Goal: Task Accomplishment & Management: Manage account settings

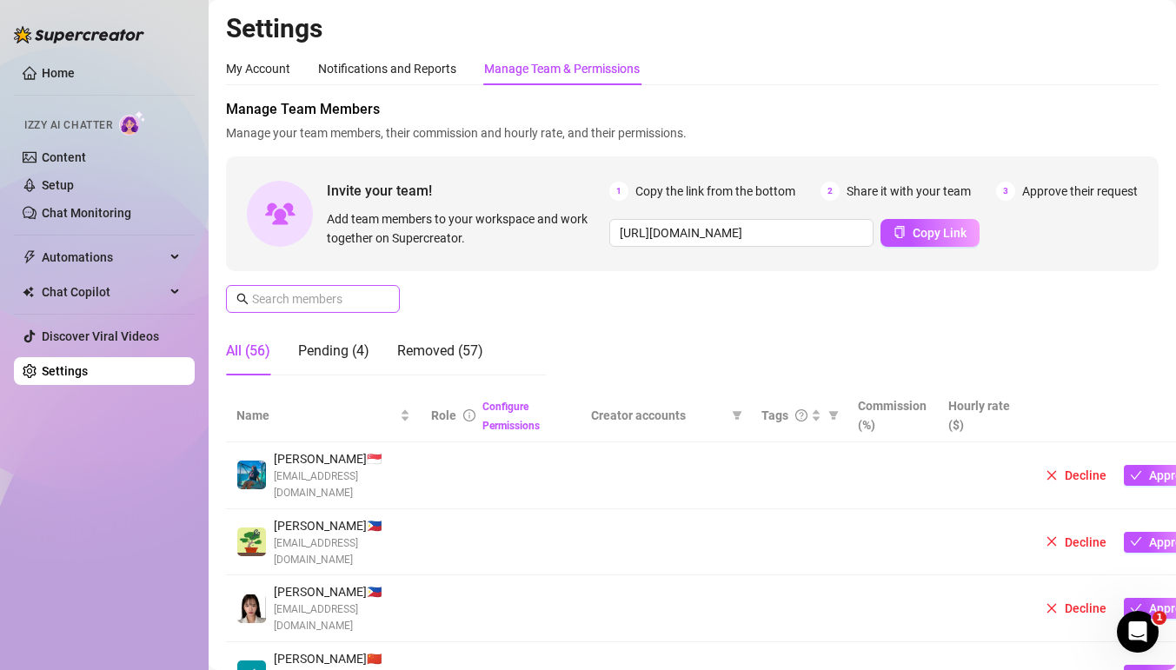
click at [331, 288] on span at bounding box center [313, 299] width 174 height 28
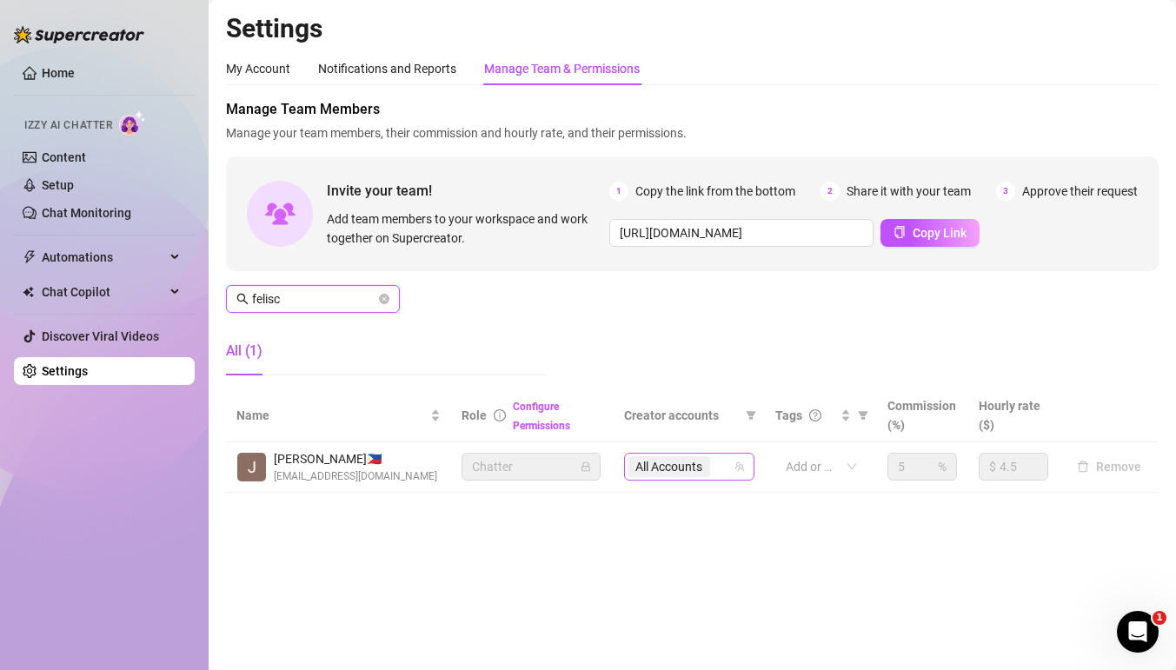
click at [669, 457] on span "All Accounts" at bounding box center [669, 466] width 67 height 19
type input "felisc"
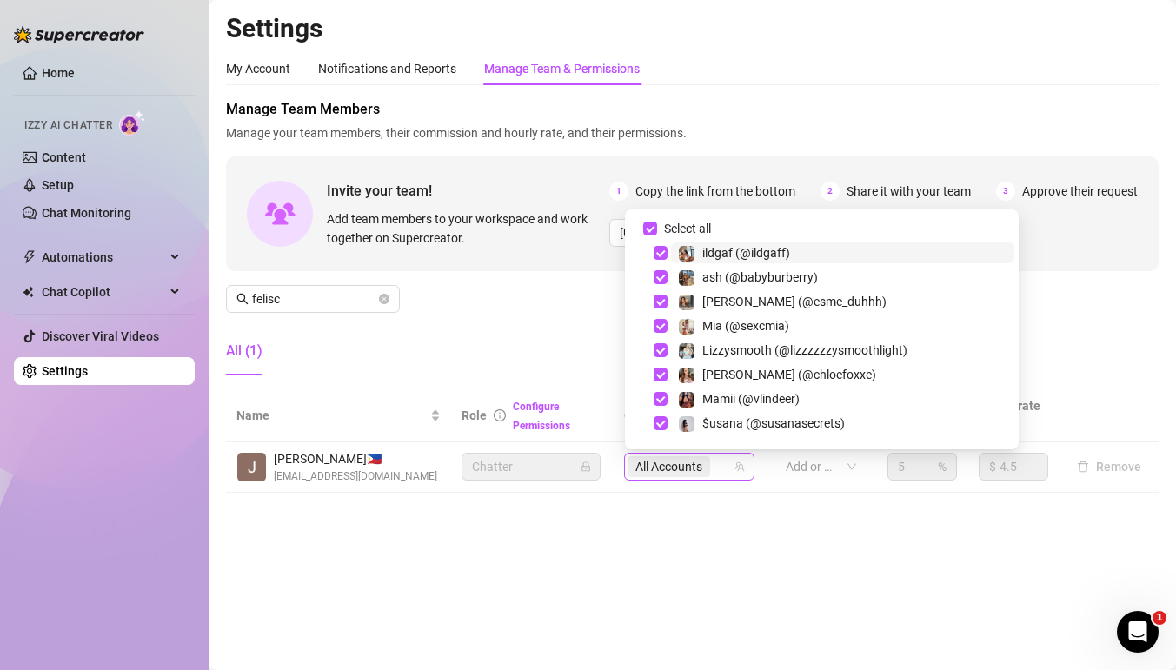
click at [721, 463] on div "All Accounts" at bounding box center [680, 467] width 105 height 24
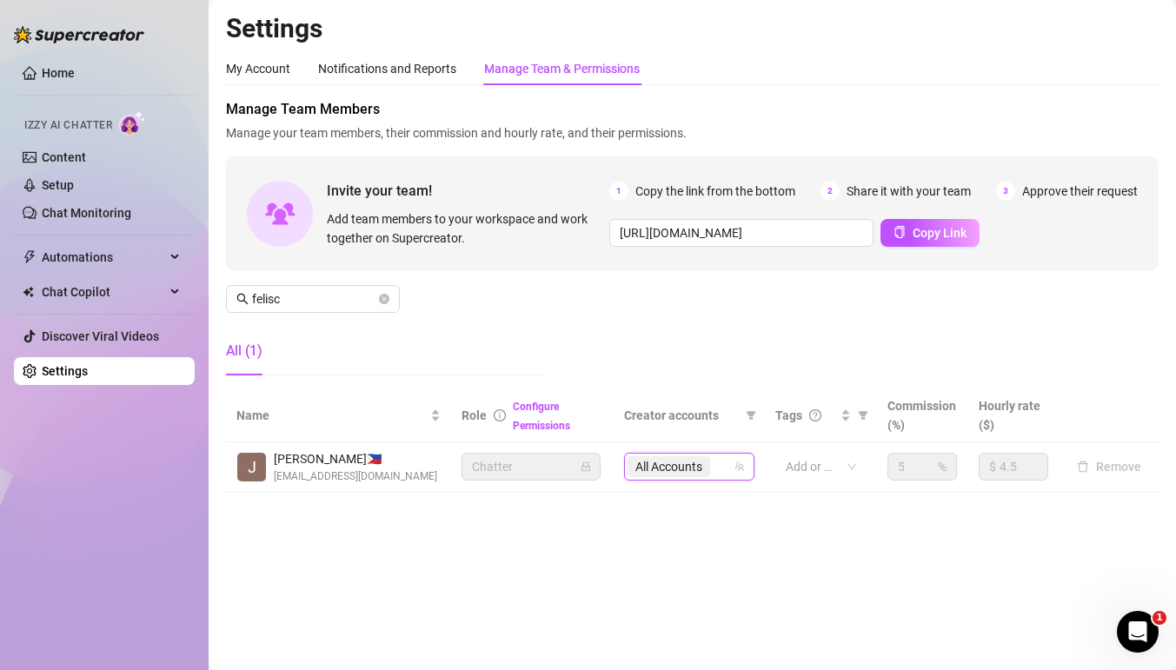
click at [728, 473] on div "All Accounts" at bounding box center [680, 467] width 105 height 24
click at [691, 476] on span "All Accounts" at bounding box center [669, 466] width 67 height 19
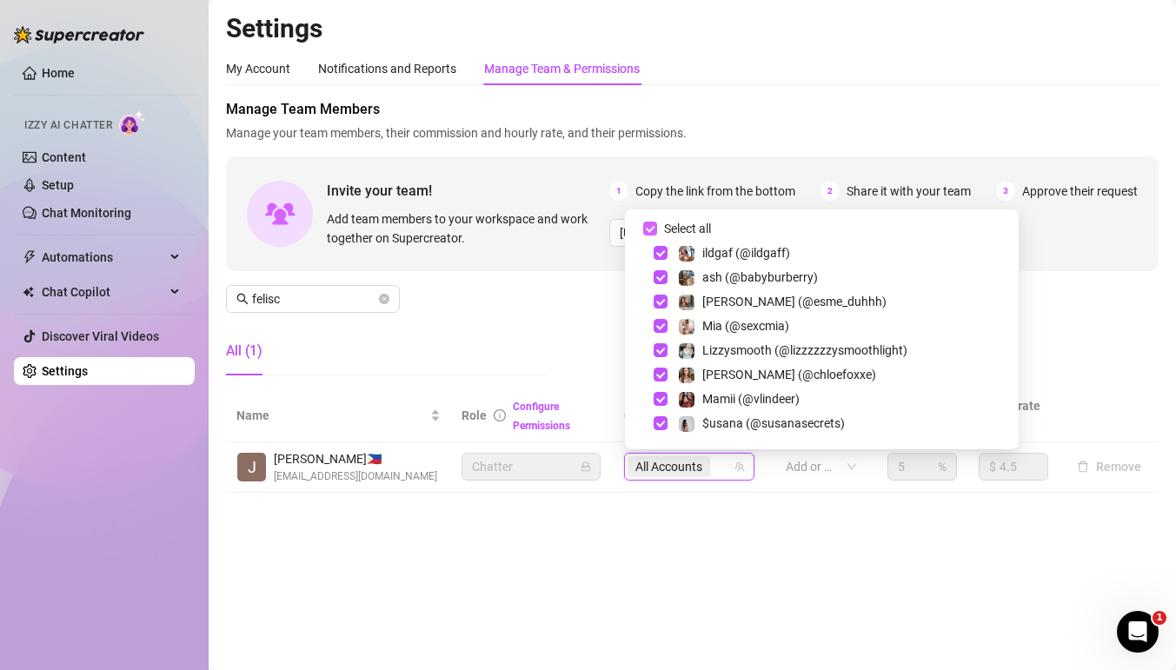
click at [649, 225] on input "Select all" at bounding box center [650, 229] width 14 height 14
checkbox input "false"
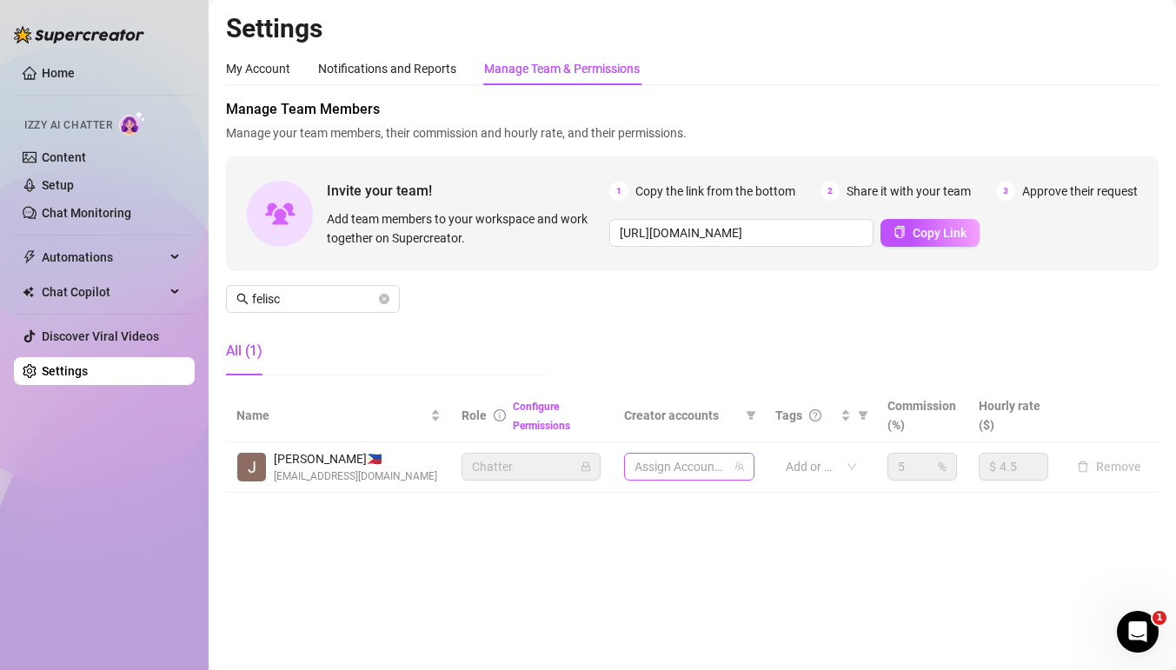
click at [686, 472] on div at bounding box center [680, 467] width 105 height 24
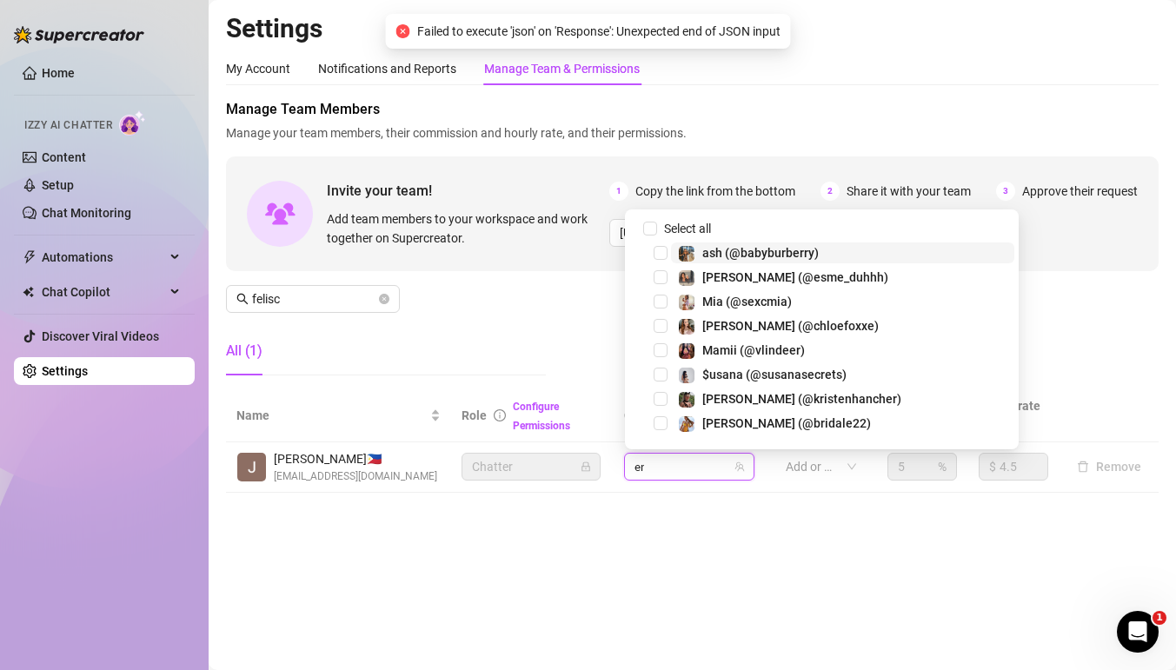
type input "emi"
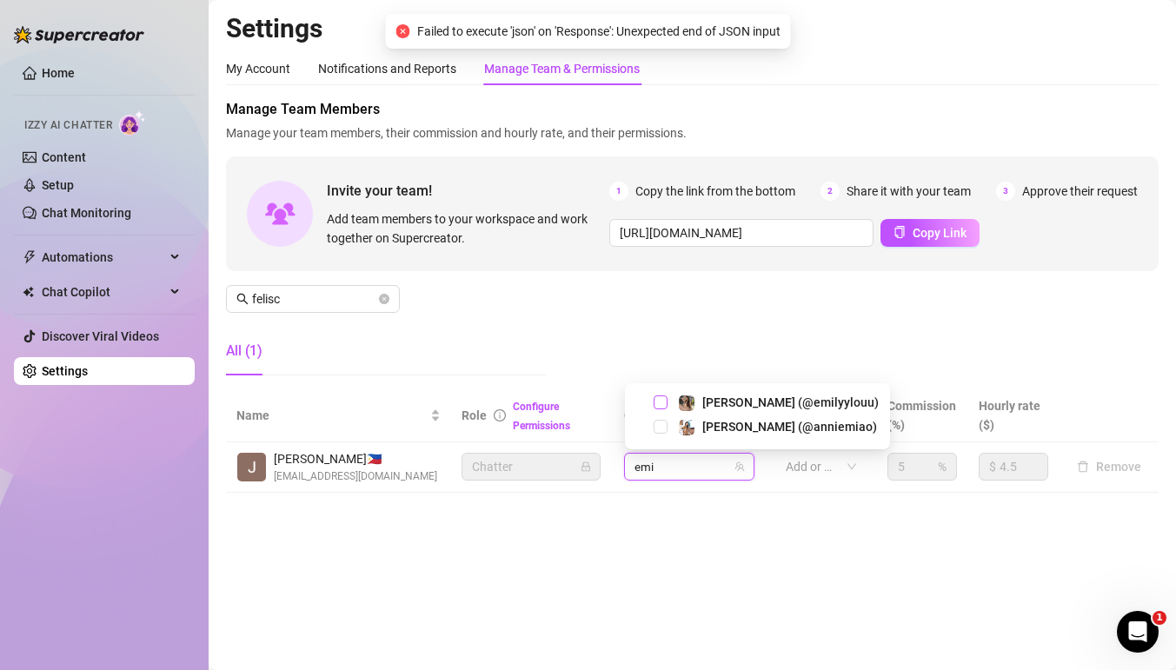
click at [664, 400] on span "Select tree node" at bounding box center [661, 403] width 14 height 14
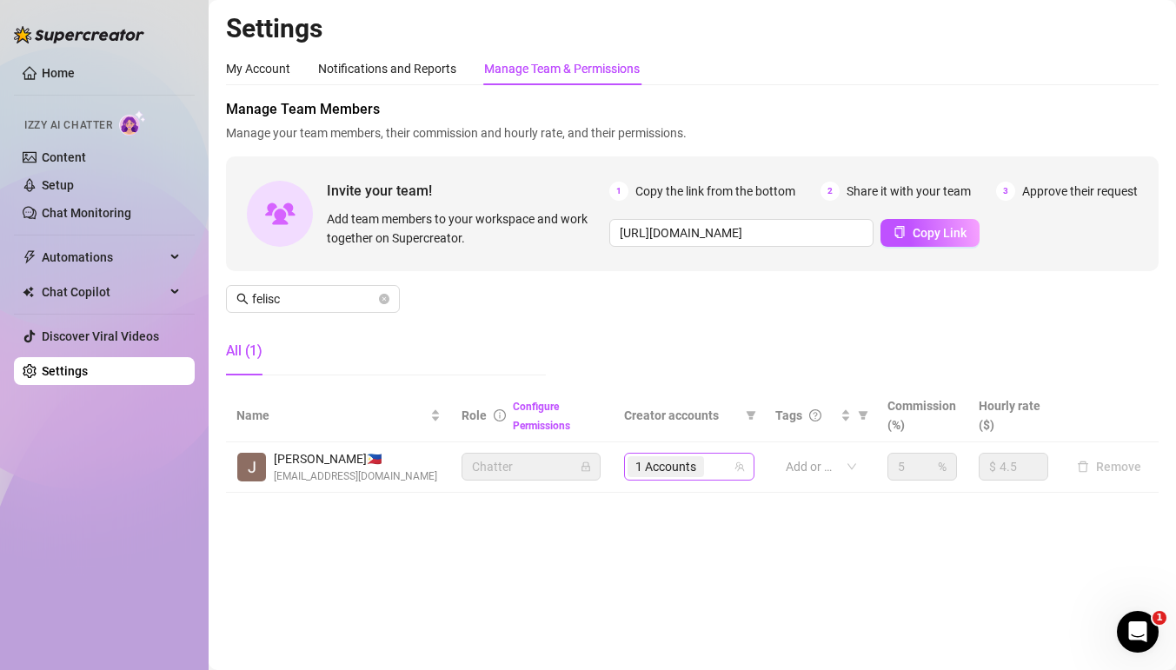
click at [727, 463] on div "1 Accounts" at bounding box center [680, 467] width 105 height 24
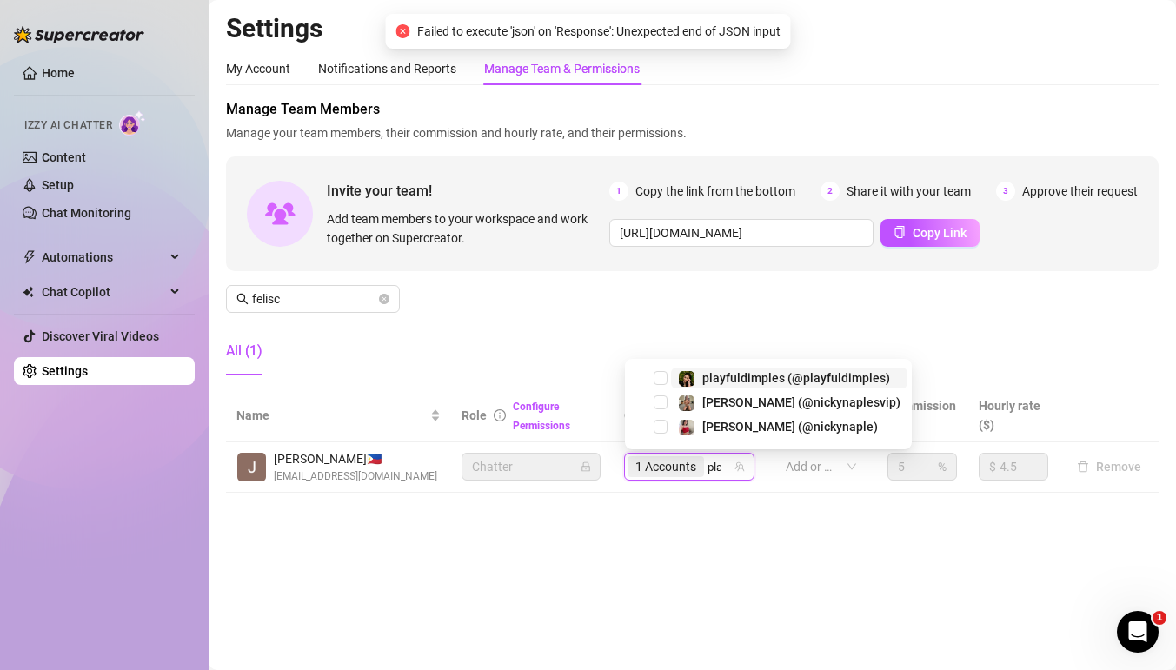
type input "play"
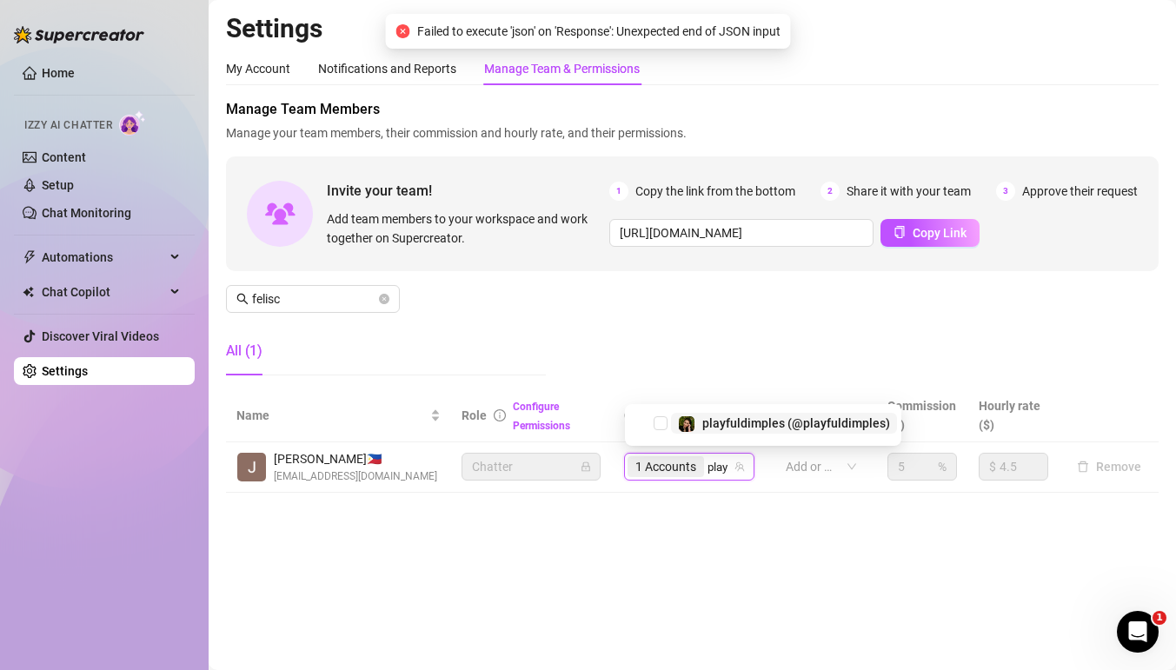
click at [689, 422] on img at bounding box center [687, 424] width 16 height 16
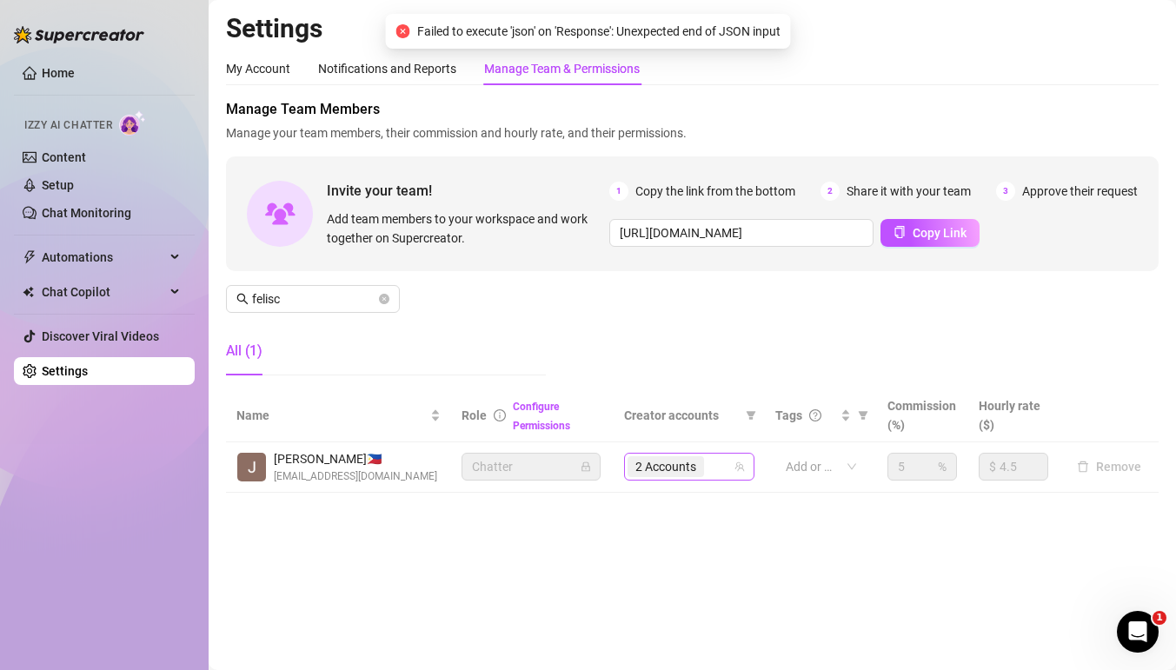
click at [718, 464] on div "2 Accounts" at bounding box center [680, 467] width 105 height 24
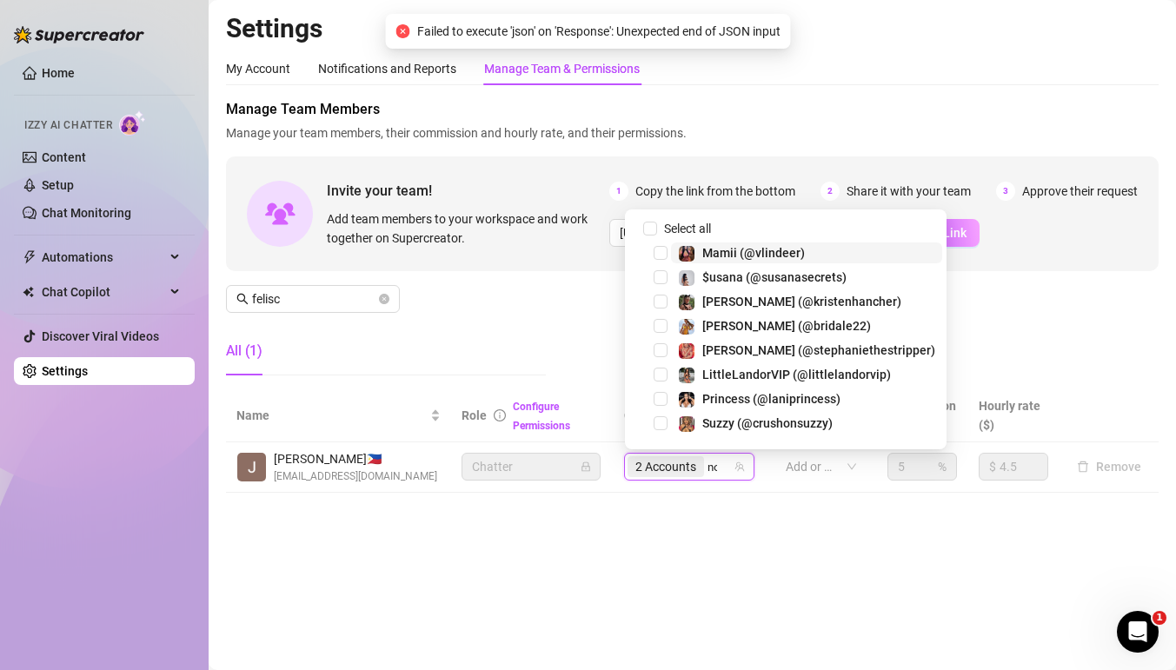
type input "nor"
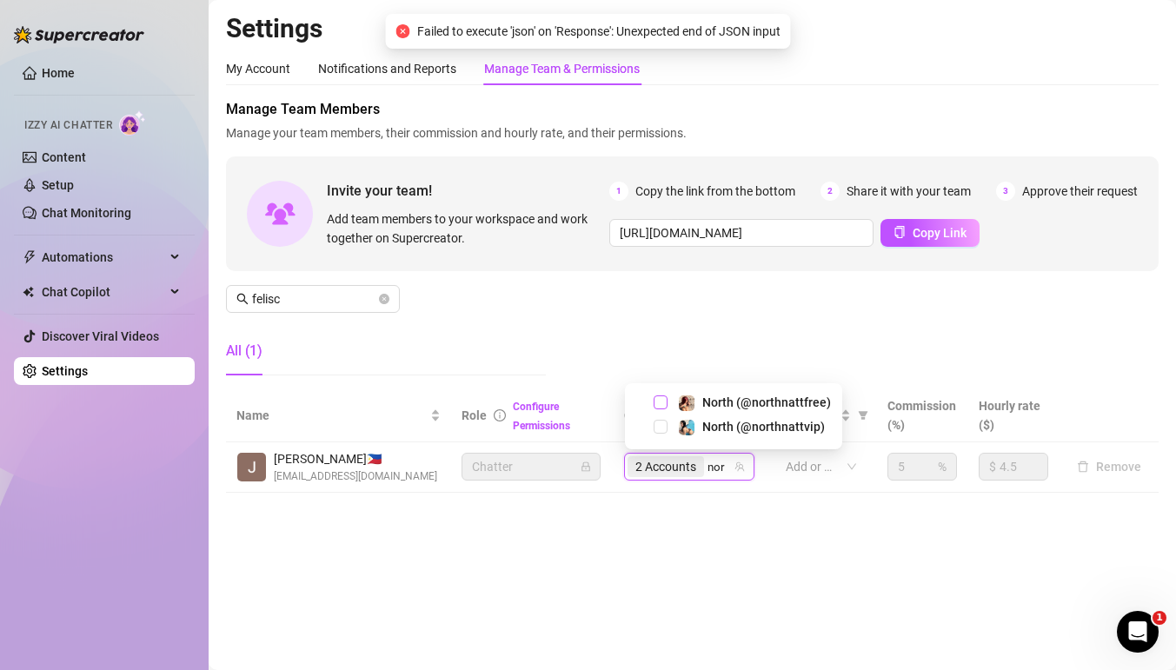
click at [656, 400] on span "Select tree node" at bounding box center [661, 403] width 14 height 14
click at [713, 466] on div "2 Accounts nor" at bounding box center [680, 467] width 105 height 24
type input "nor"
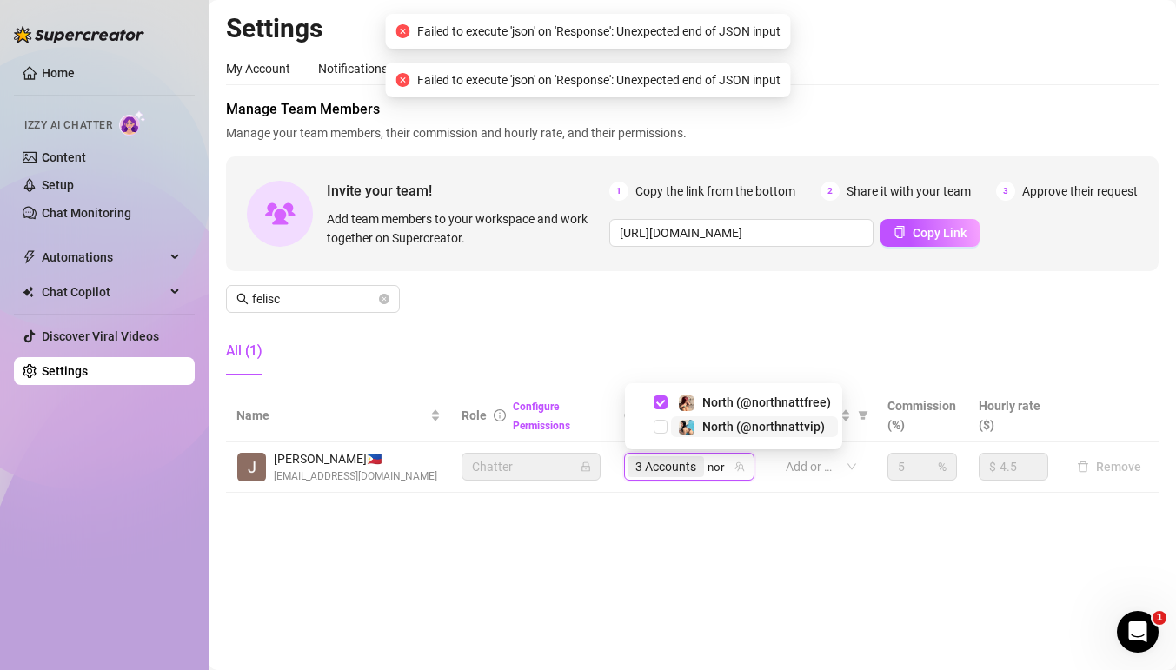
click at [680, 421] on img at bounding box center [687, 428] width 16 height 16
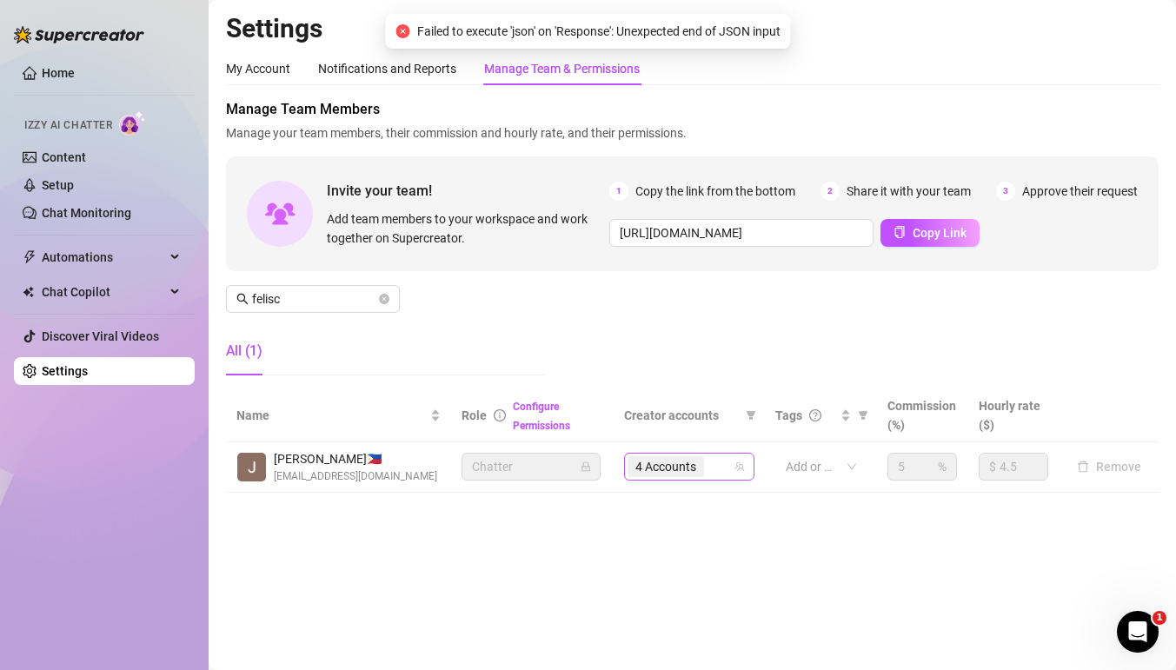
click at [722, 461] on div "4 Accounts" at bounding box center [680, 467] width 105 height 24
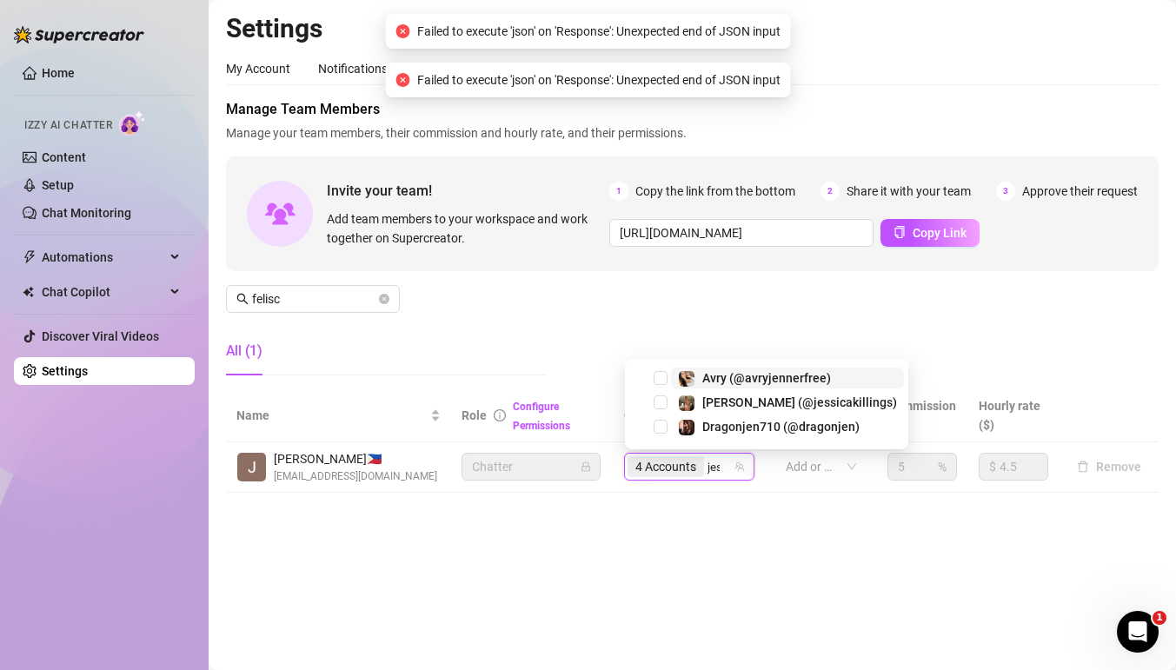
type input "[PERSON_NAME]"
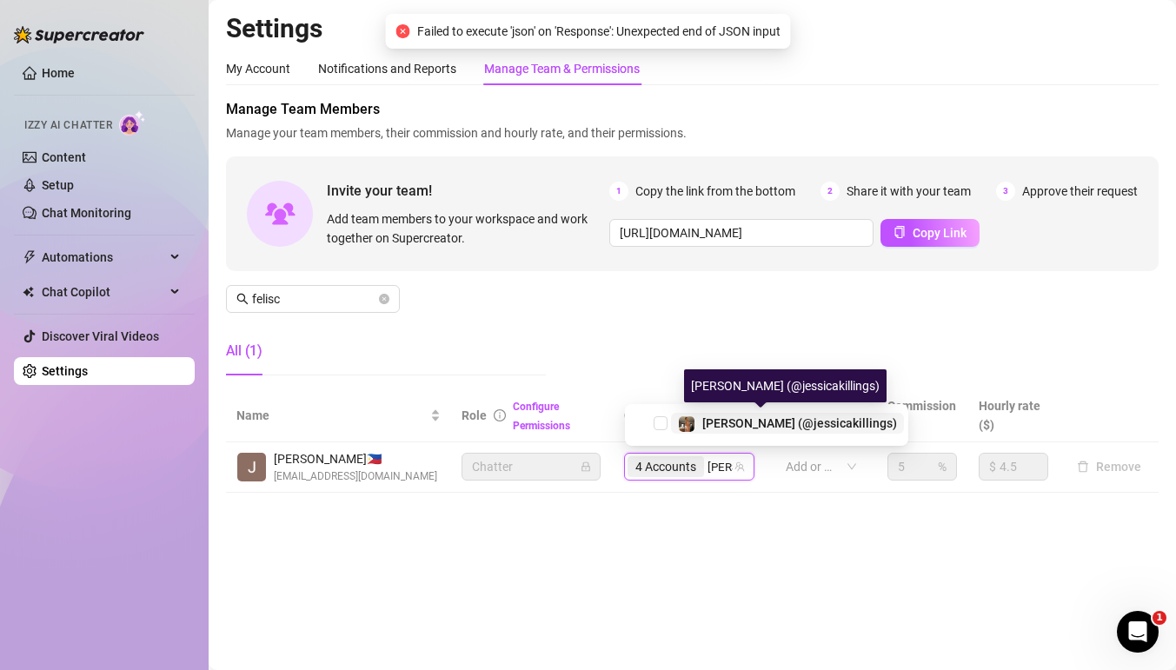
click at [698, 423] on div "[PERSON_NAME] (@jessicakillings)" at bounding box center [787, 423] width 219 height 21
click at [719, 470] on div "4 Accounts [PERSON_NAME]" at bounding box center [680, 467] width 105 height 24
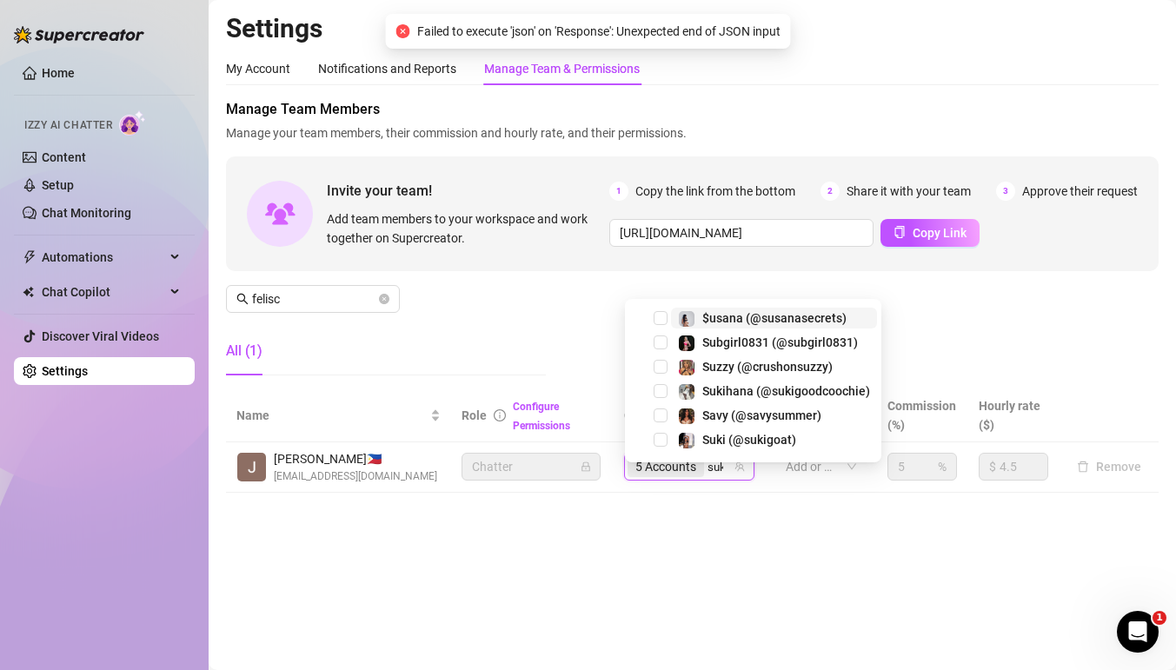
type input "suki"
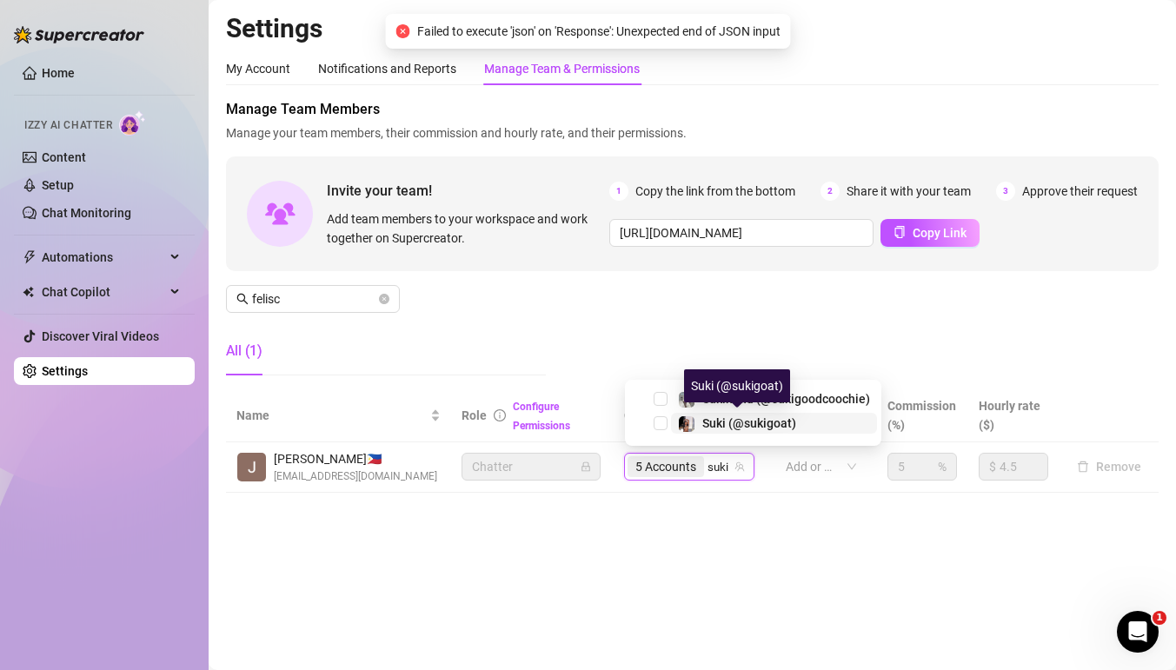
click at [722, 424] on span "Suki (@sukigoat)" at bounding box center [749, 423] width 94 height 14
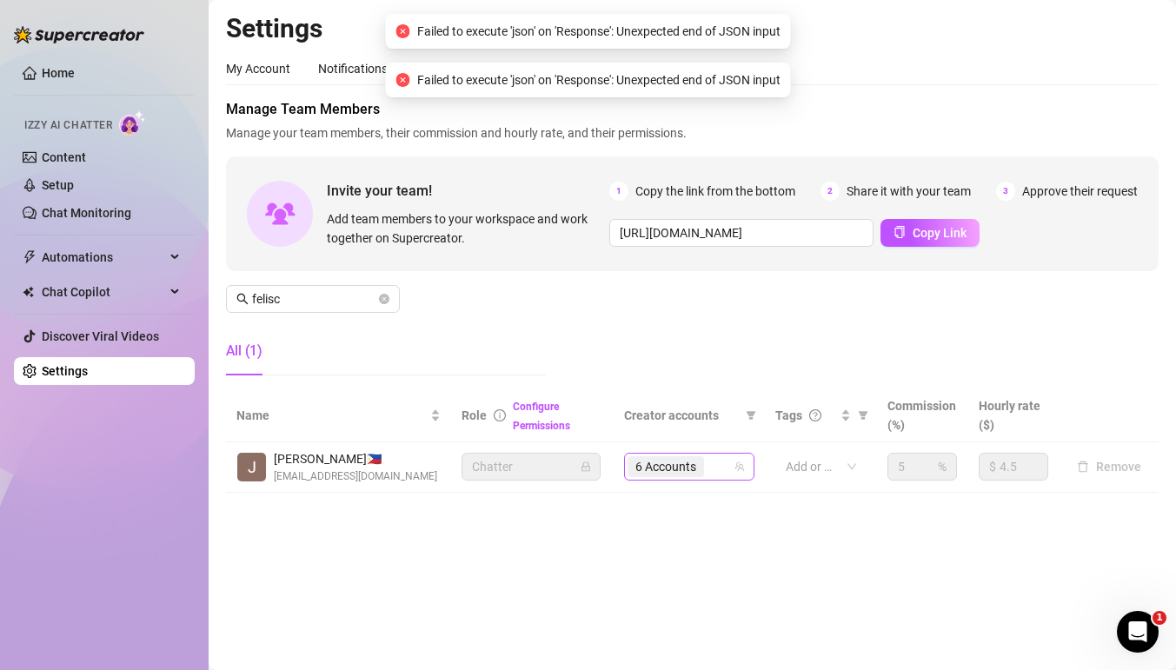
click at [721, 463] on div "6 Accounts" at bounding box center [680, 467] width 105 height 24
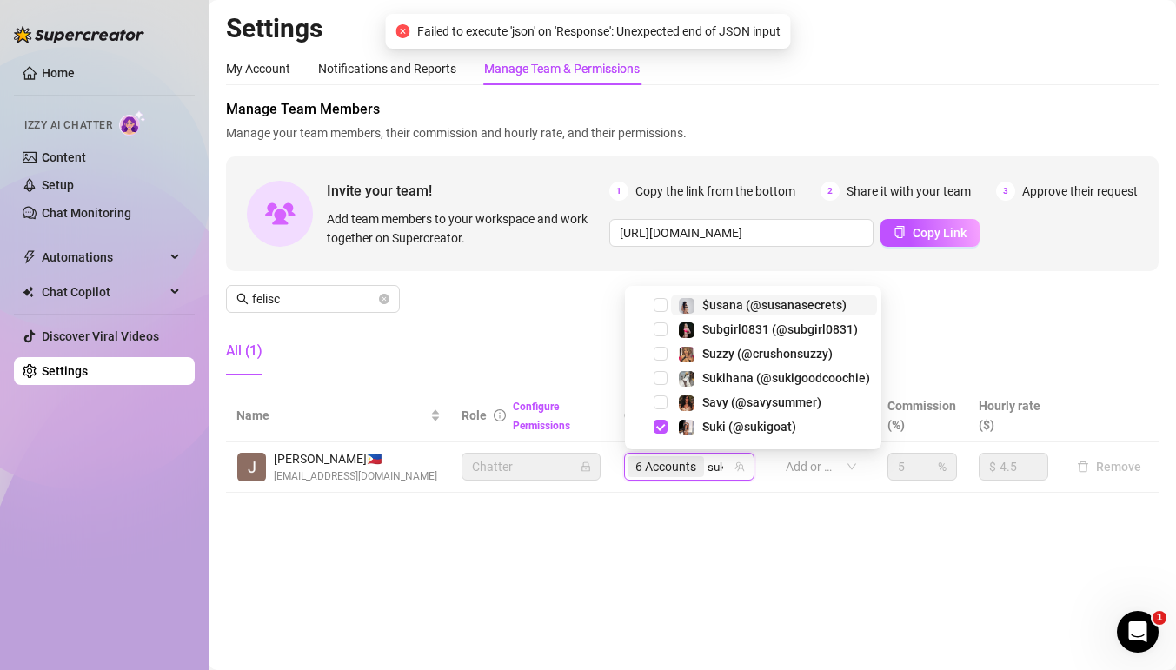
type input "suki"
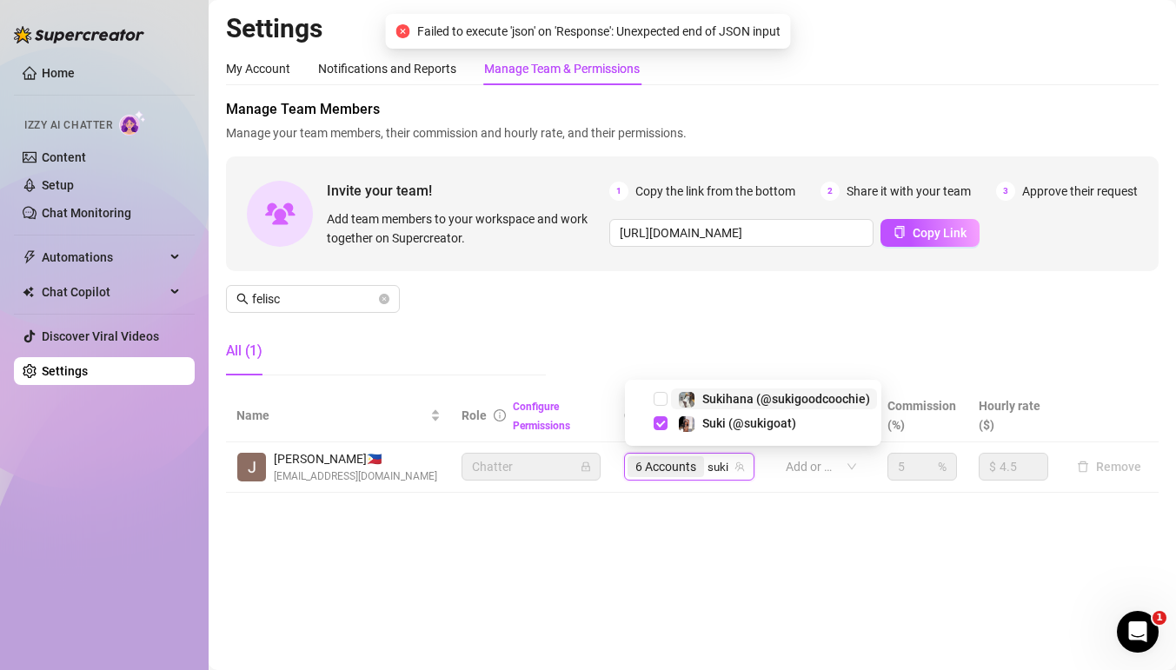
click at [714, 389] on div "Sukihana (@sukigoodcoochie)" at bounding box center [786, 399] width 168 height 21
click at [723, 467] on div "7 Accounts" at bounding box center [680, 467] width 105 height 24
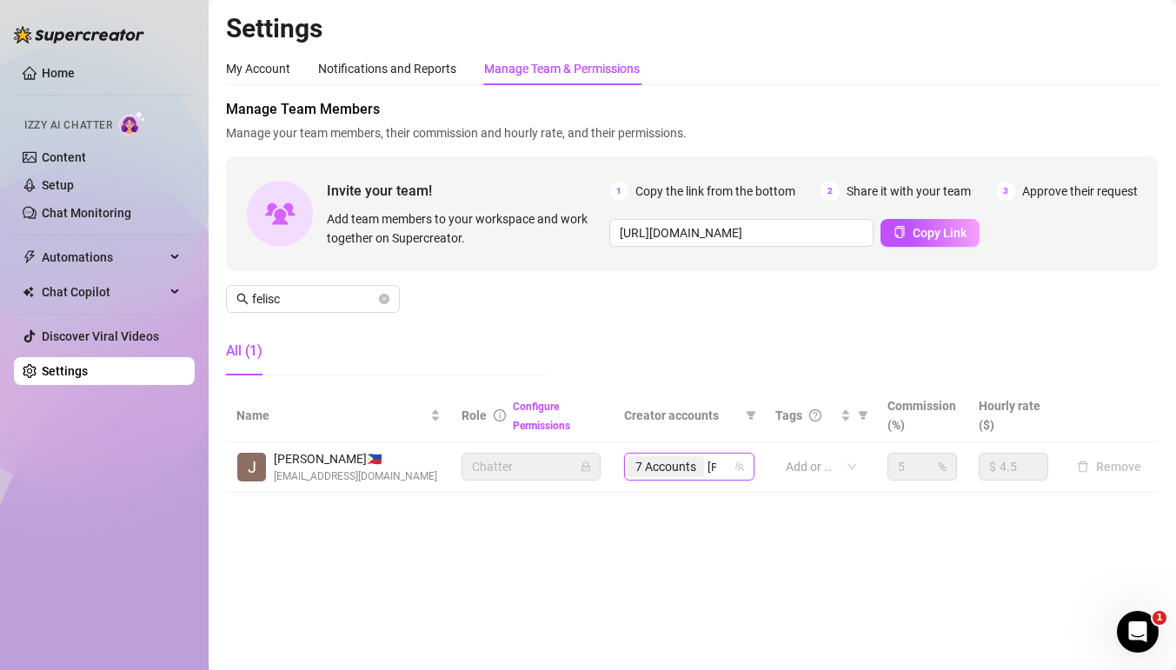
type input "[PERSON_NAME]"
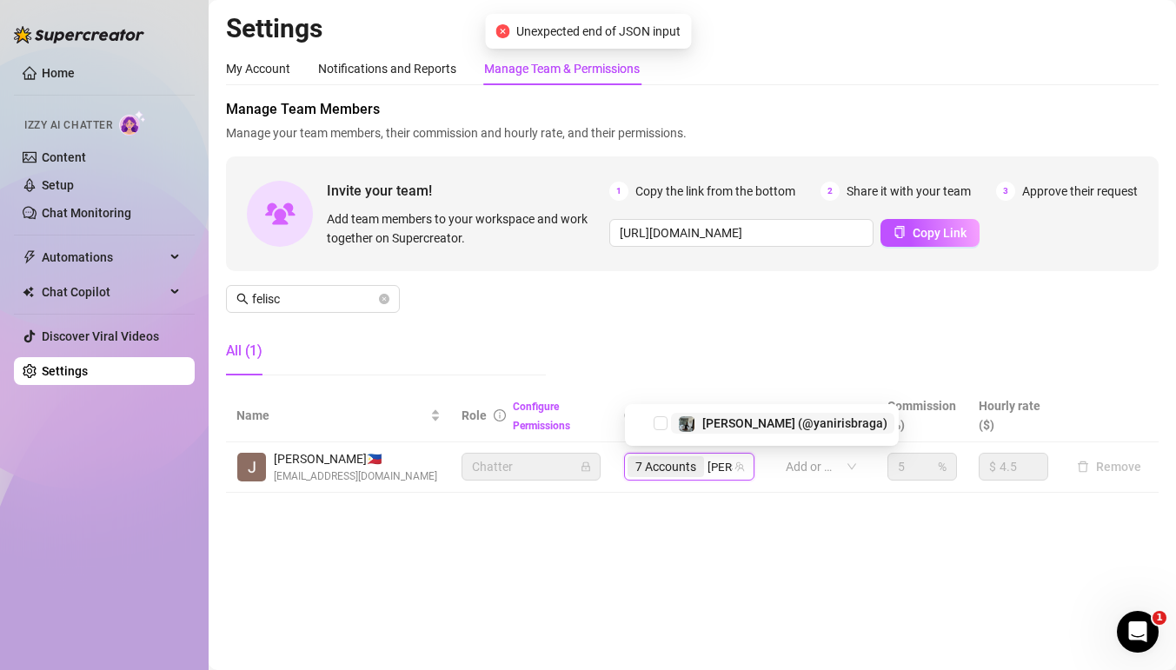
click at [702, 429] on div "[PERSON_NAME] (@yanirisbraga)" at bounding box center [783, 423] width 210 height 21
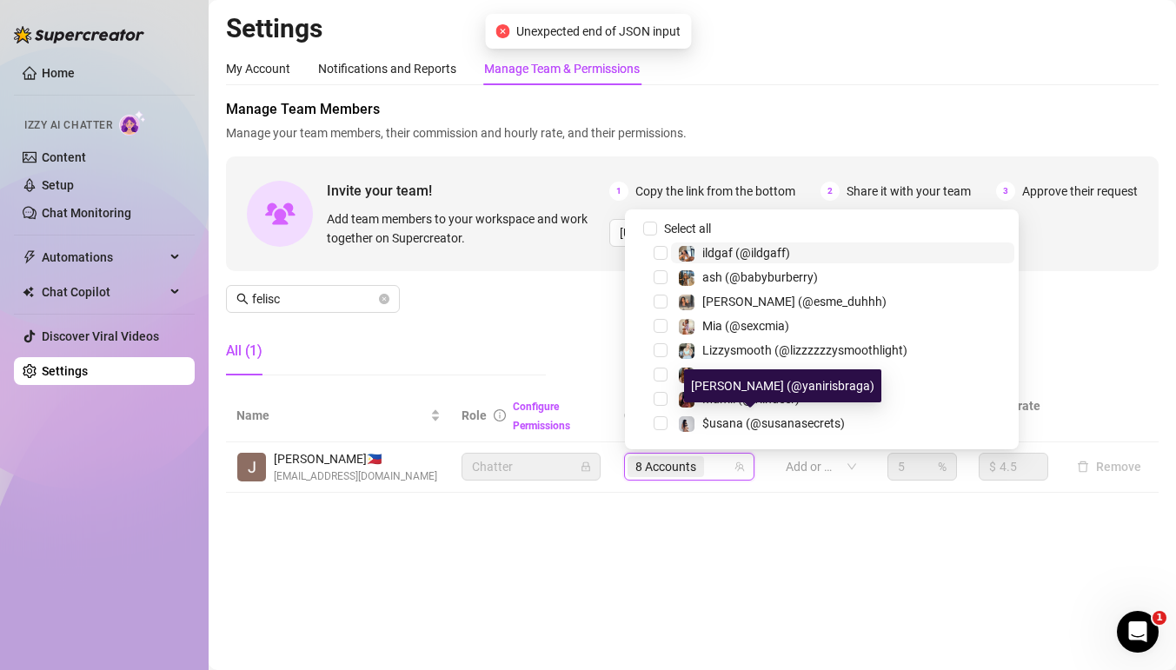
click at [722, 463] on div "8 Accounts" at bounding box center [680, 467] width 105 height 24
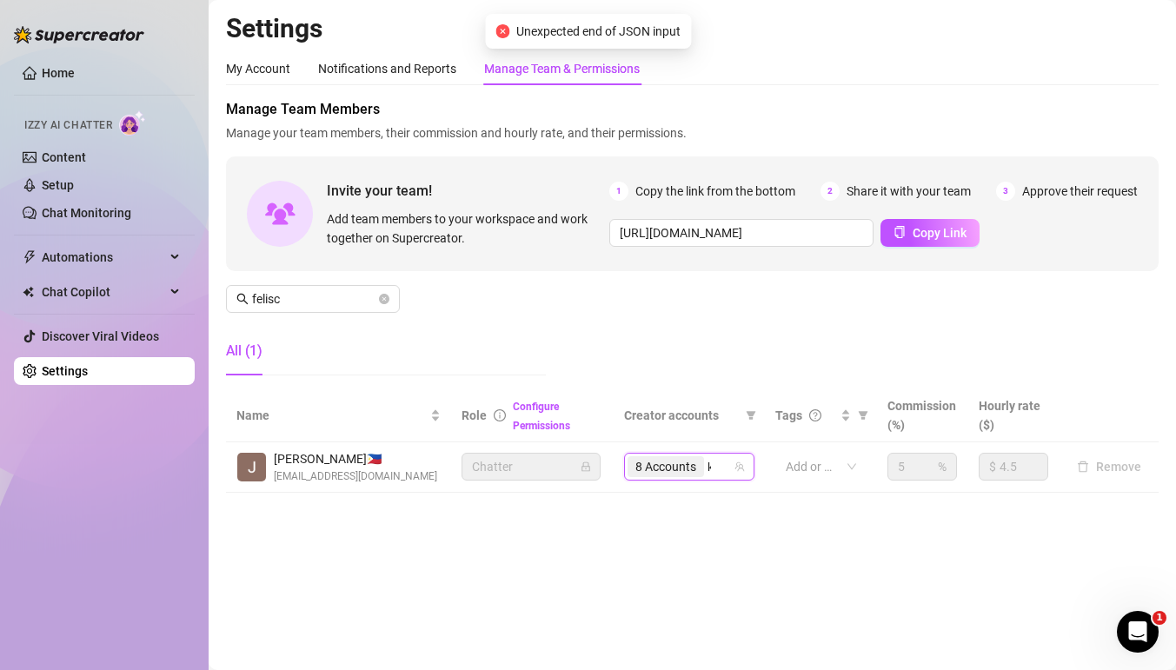
type input "[PERSON_NAME]"
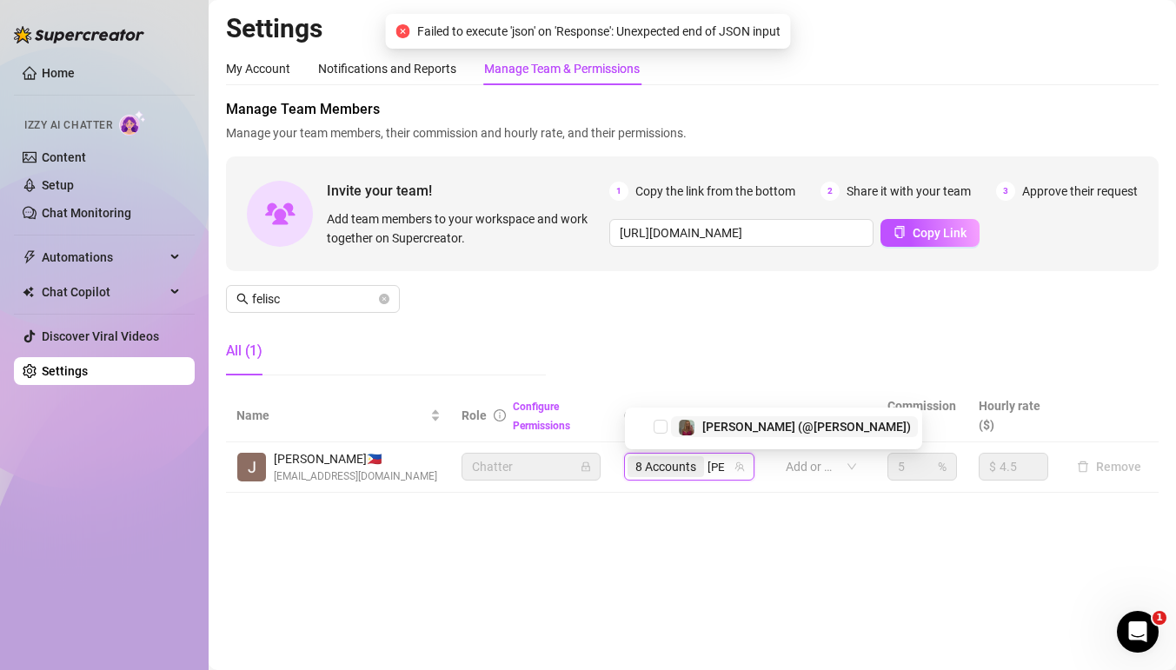
click at [700, 421] on div "[PERSON_NAME] (@[PERSON_NAME])" at bounding box center [794, 426] width 233 height 21
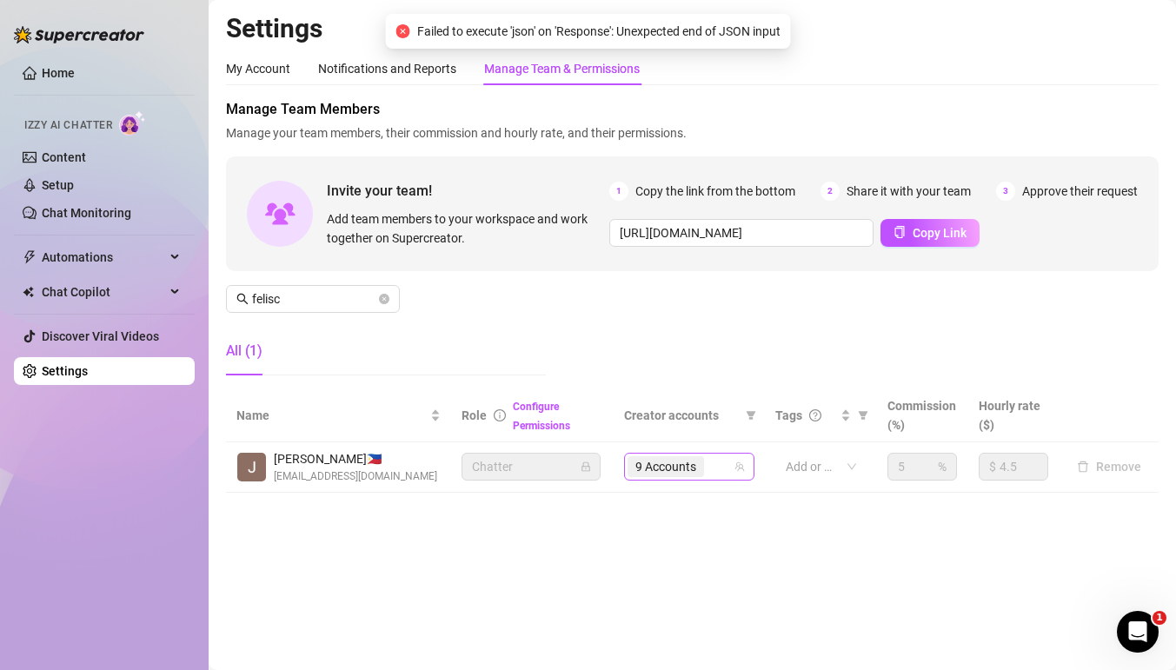
click at [719, 463] on div "9 Accounts" at bounding box center [680, 467] width 105 height 24
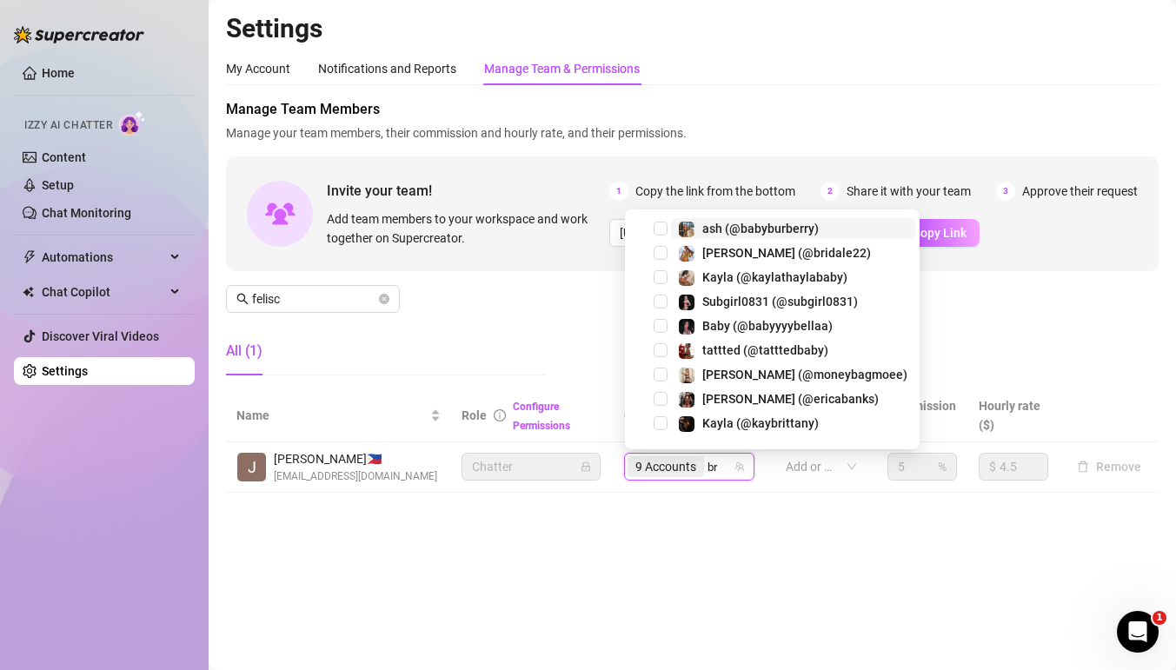
type input "bri"
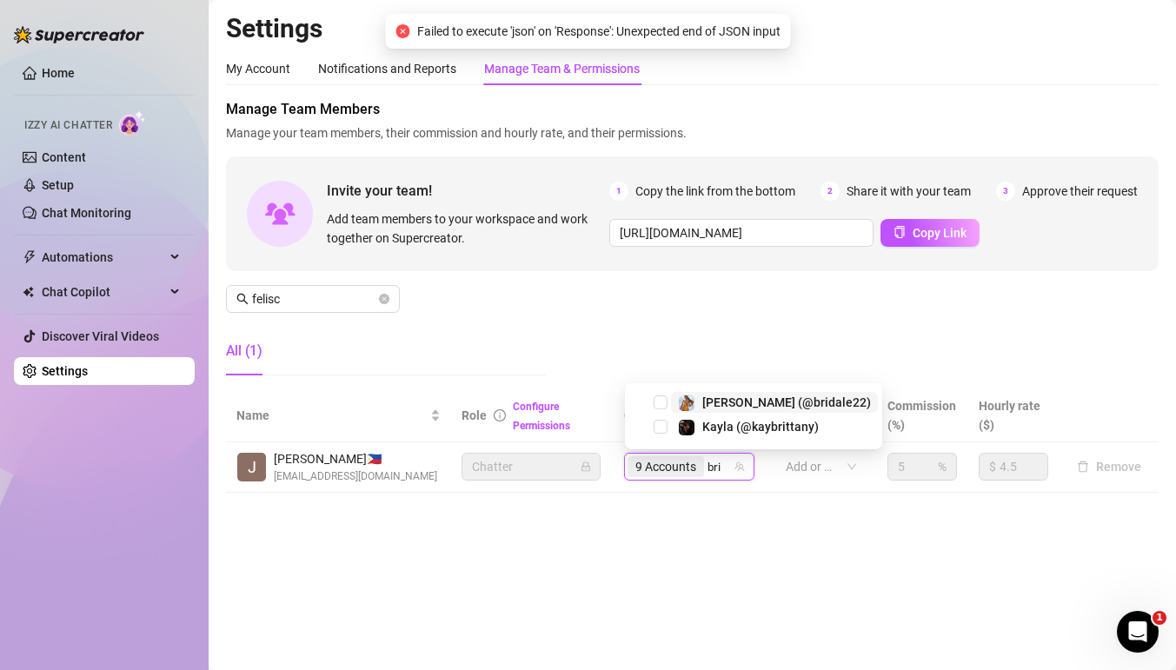
click at [711, 399] on span "[PERSON_NAME] (@bridale22)" at bounding box center [786, 403] width 169 height 14
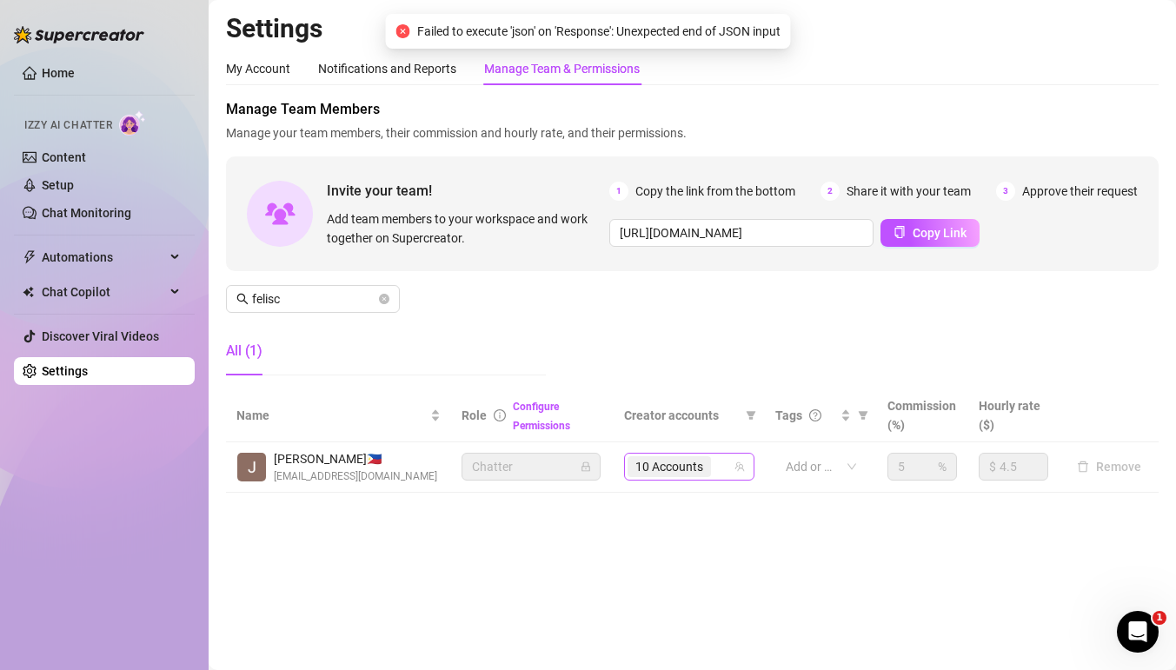
click at [711, 465] on span "10 Accounts" at bounding box center [669, 466] width 83 height 21
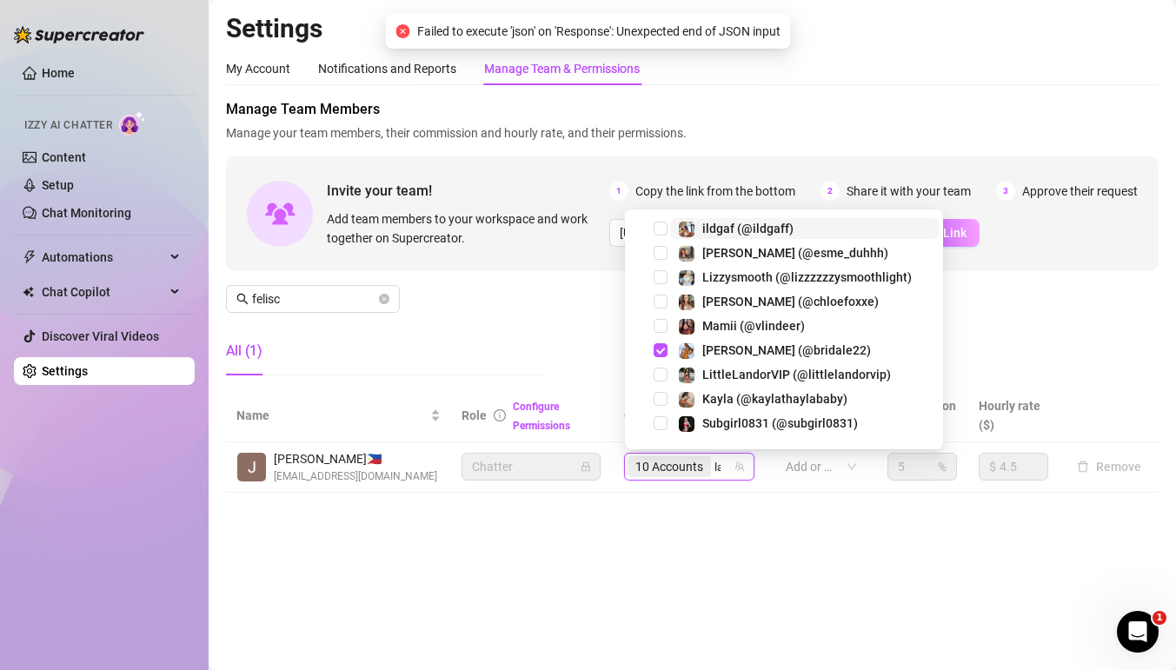
type input "lal"
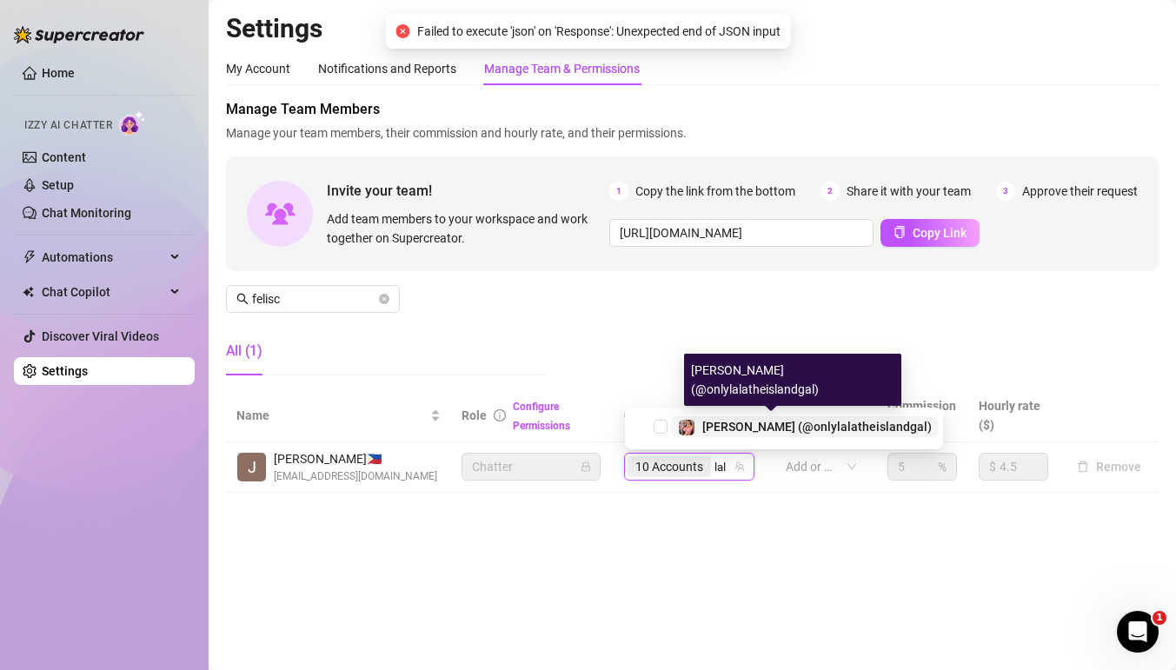
click at [722, 422] on span "[PERSON_NAME] (@onlylalatheislandgal)" at bounding box center [817, 427] width 230 height 14
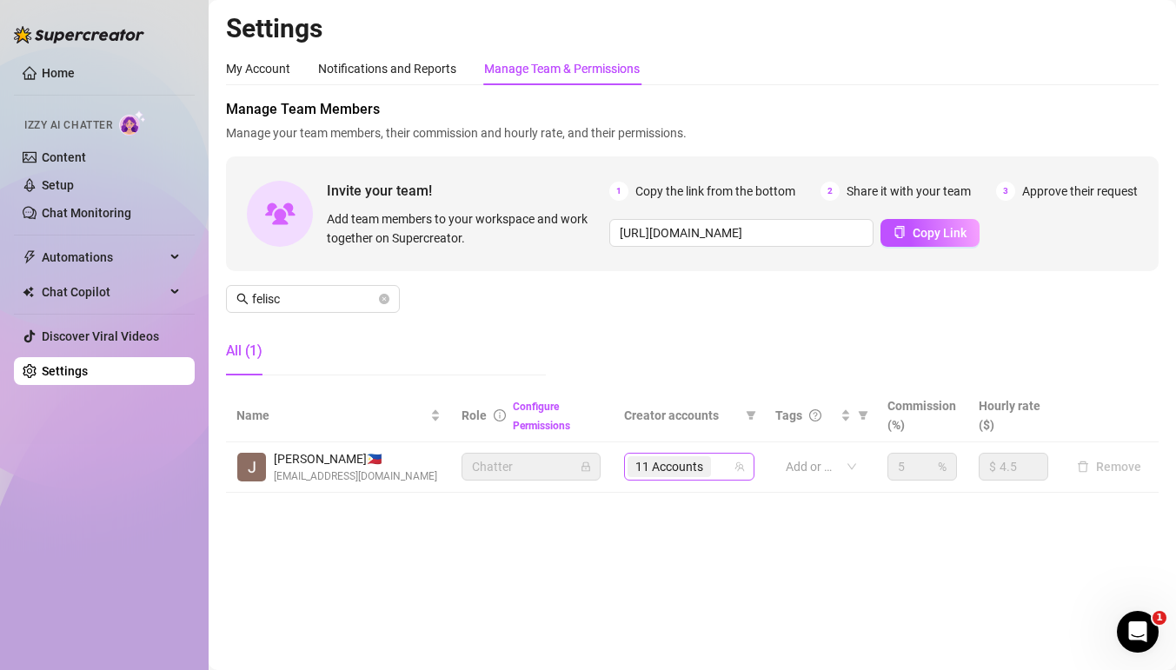
click at [717, 474] on input "search" at bounding box center [716, 466] width 3 height 21
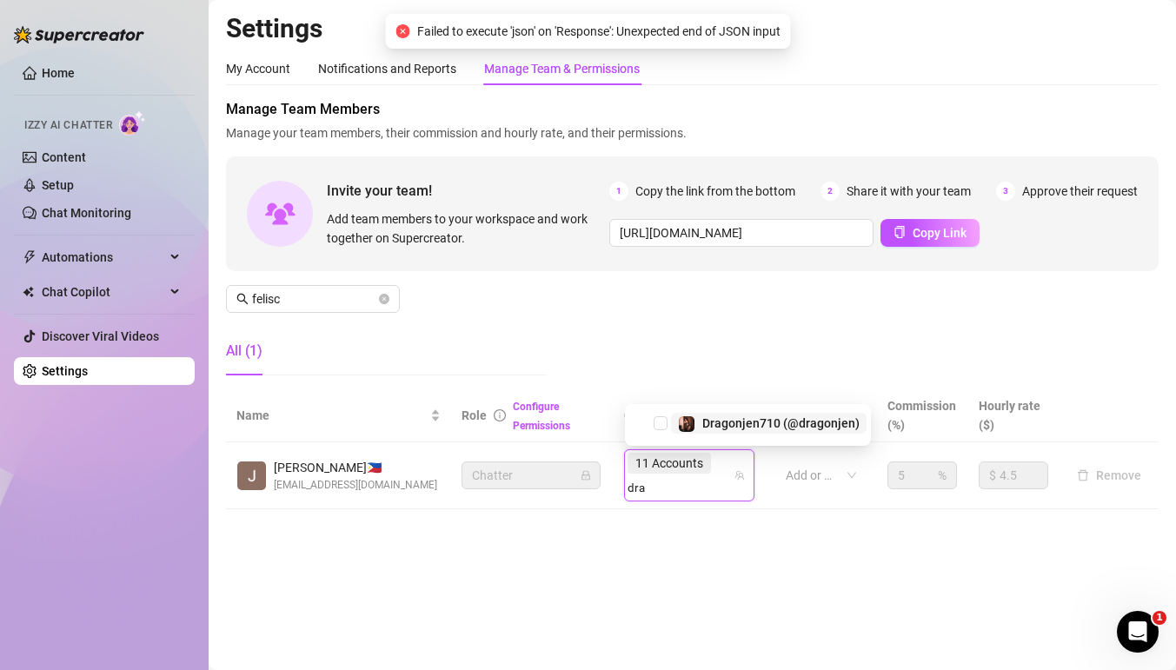
type input "drag"
click at [709, 419] on span "Dragonjen710 (@dragonjen)" at bounding box center [780, 423] width 157 height 14
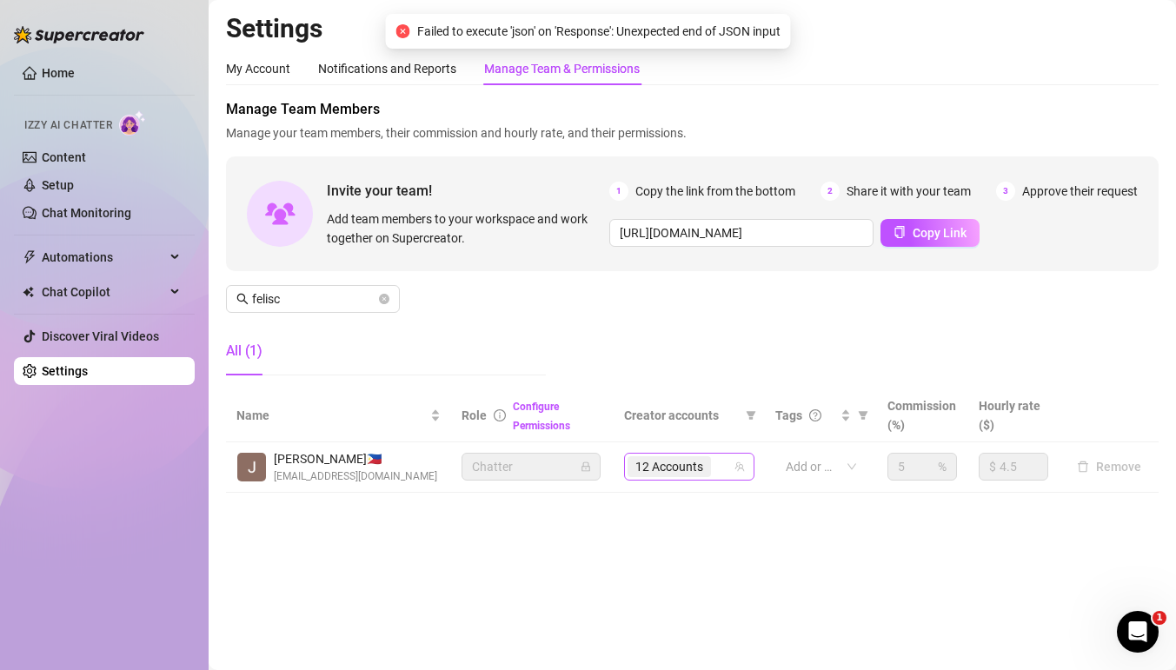
click at [720, 468] on div "12 Accounts" at bounding box center [680, 467] width 105 height 24
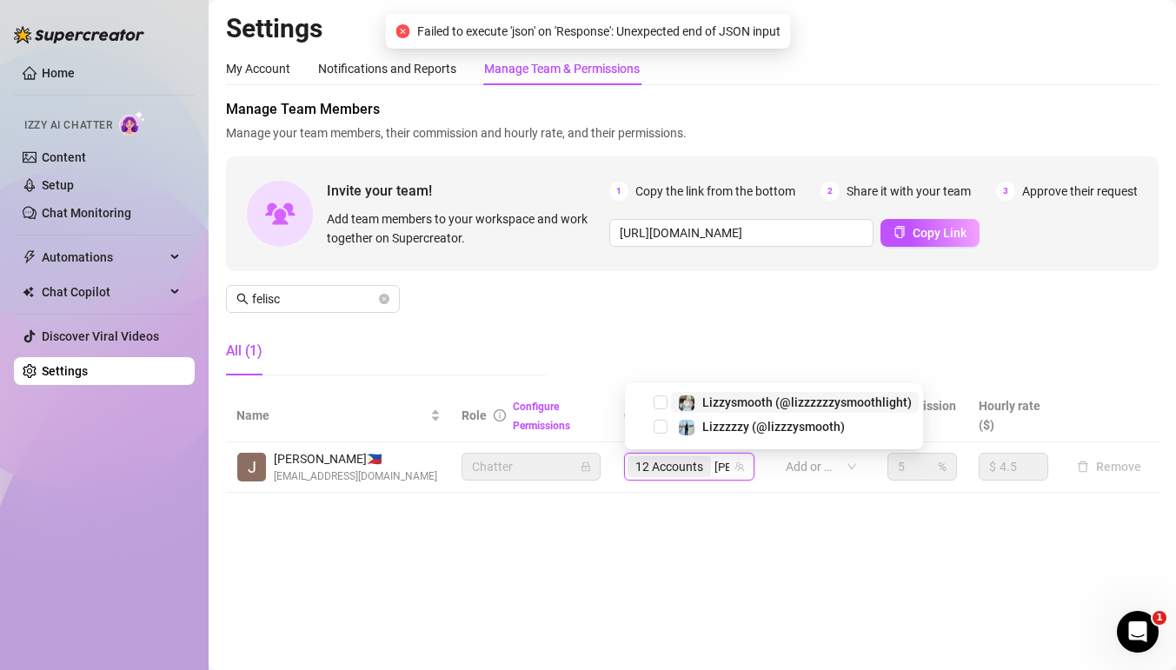
type input "lizz"
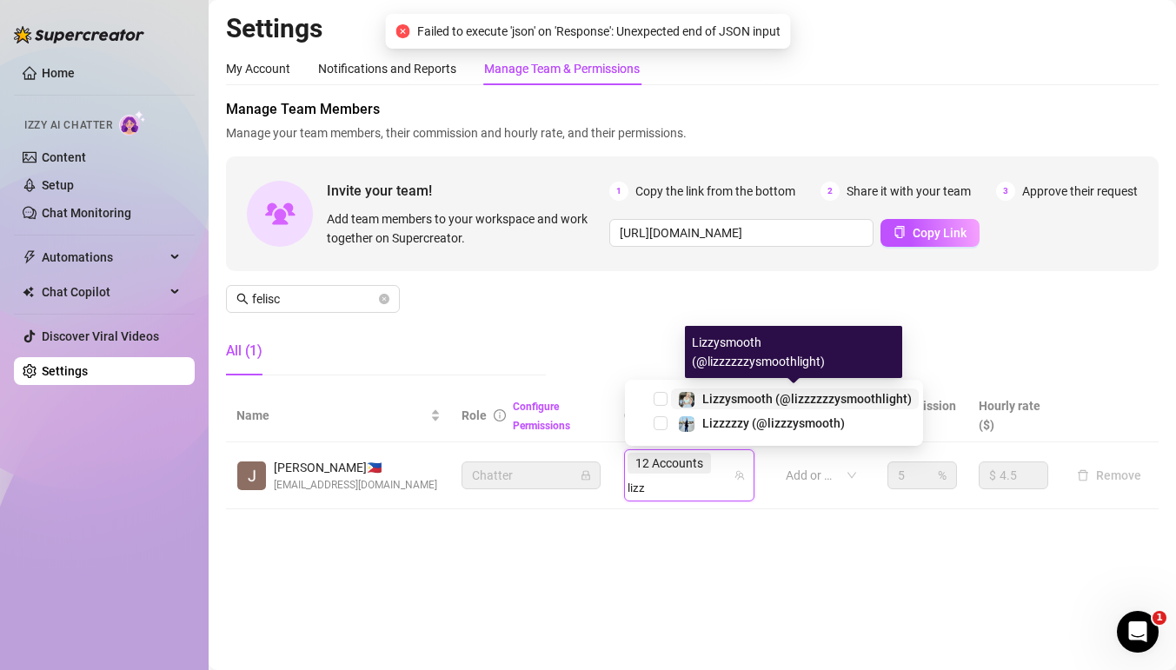
click at [723, 402] on span "Lizzysmooth (@lizzzzzzysmoothlight)" at bounding box center [807, 399] width 210 height 14
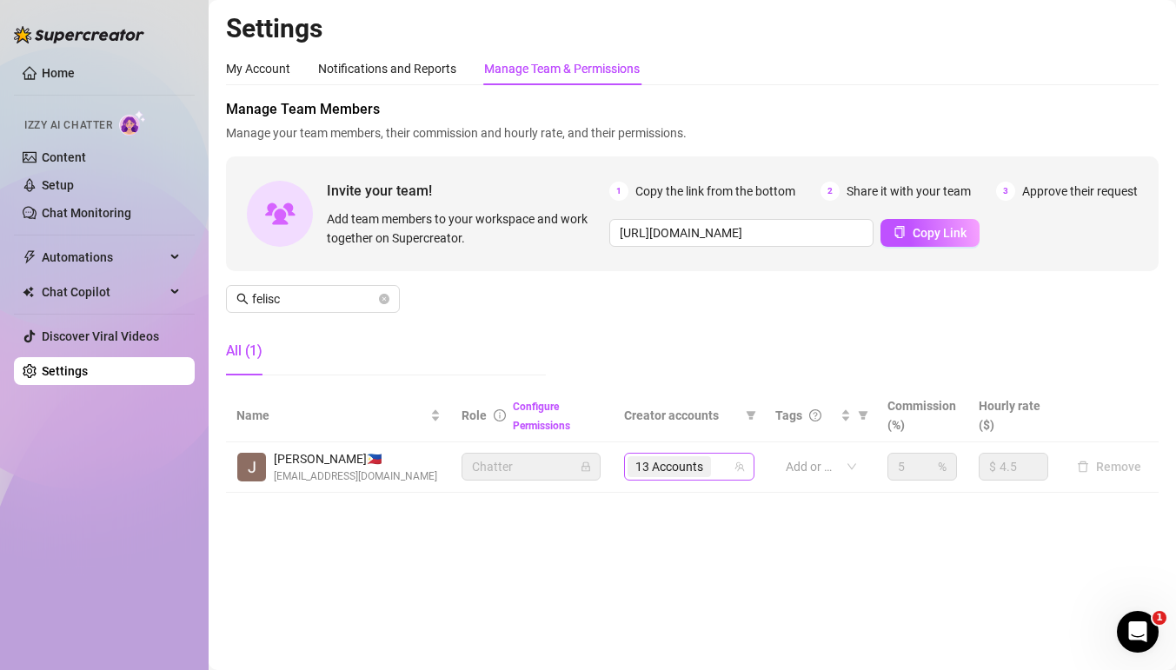
click at [722, 466] on div "13 Accounts" at bounding box center [680, 467] width 105 height 24
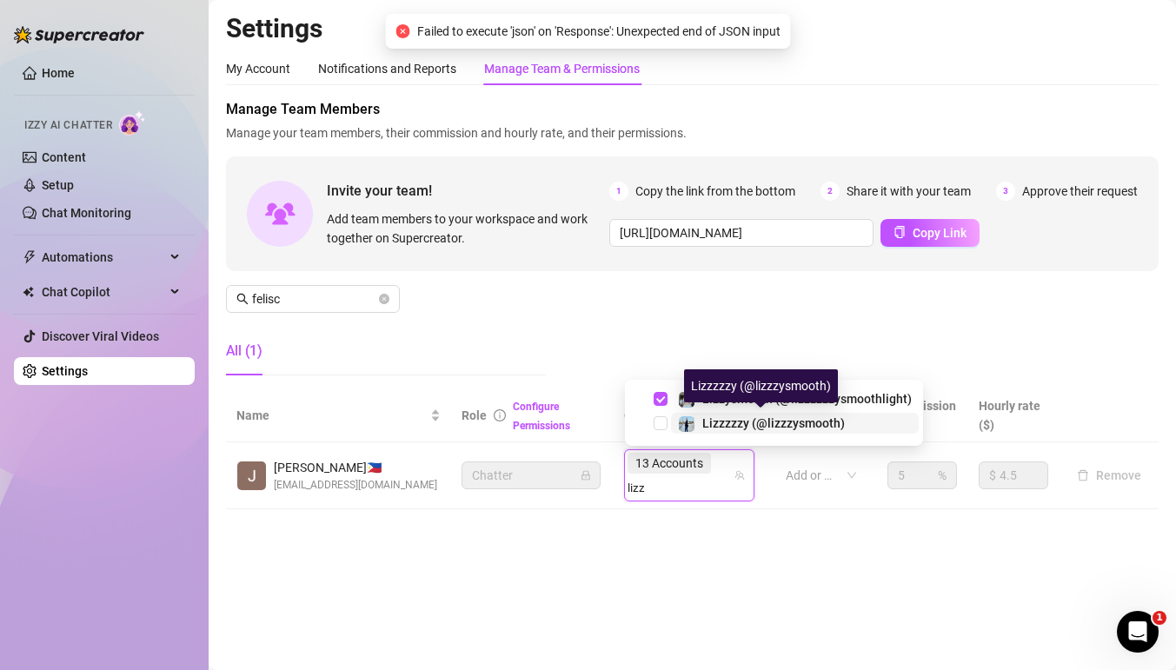
type input "lizz"
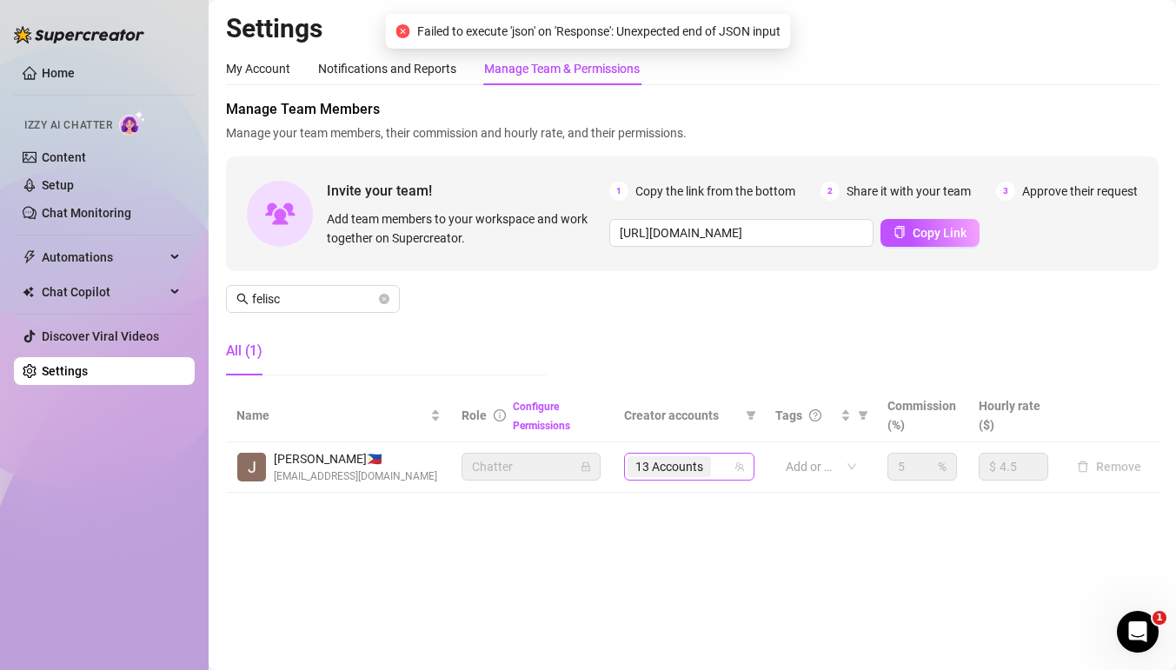
click at [726, 463] on div "13 Accounts" at bounding box center [680, 467] width 105 height 24
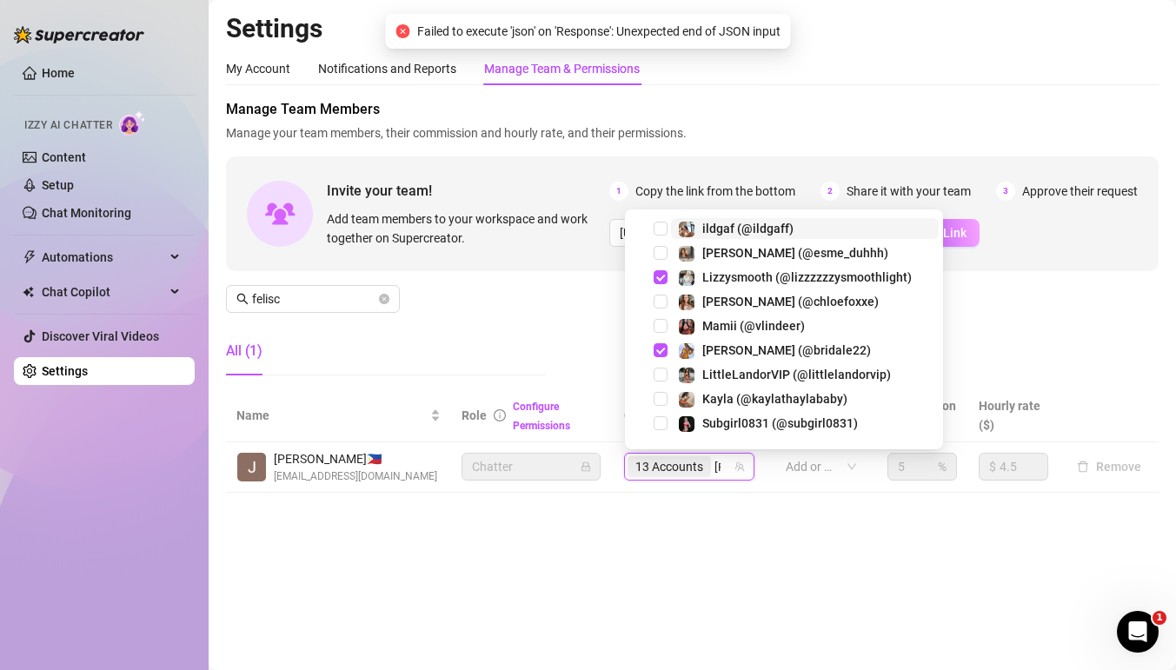
type input "lizz"
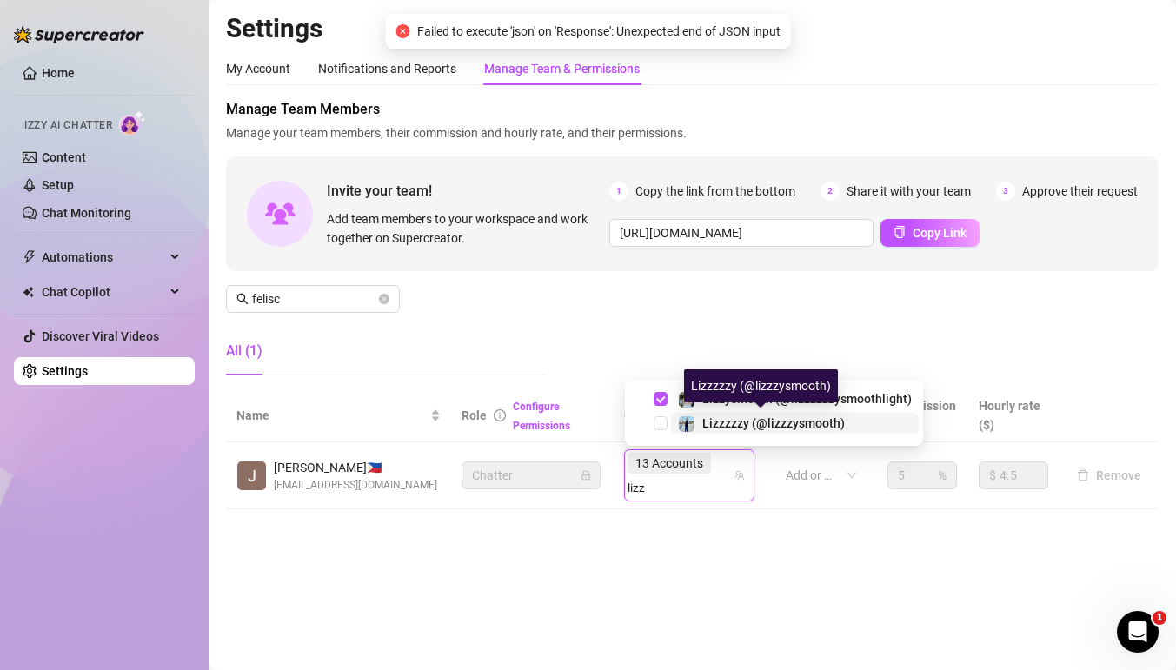
click at [699, 421] on div "Lizzzzzy (@lizzzysmooth)" at bounding box center [761, 423] width 167 height 21
click at [725, 466] on div "13 Accounts lizz" at bounding box center [680, 475] width 105 height 49
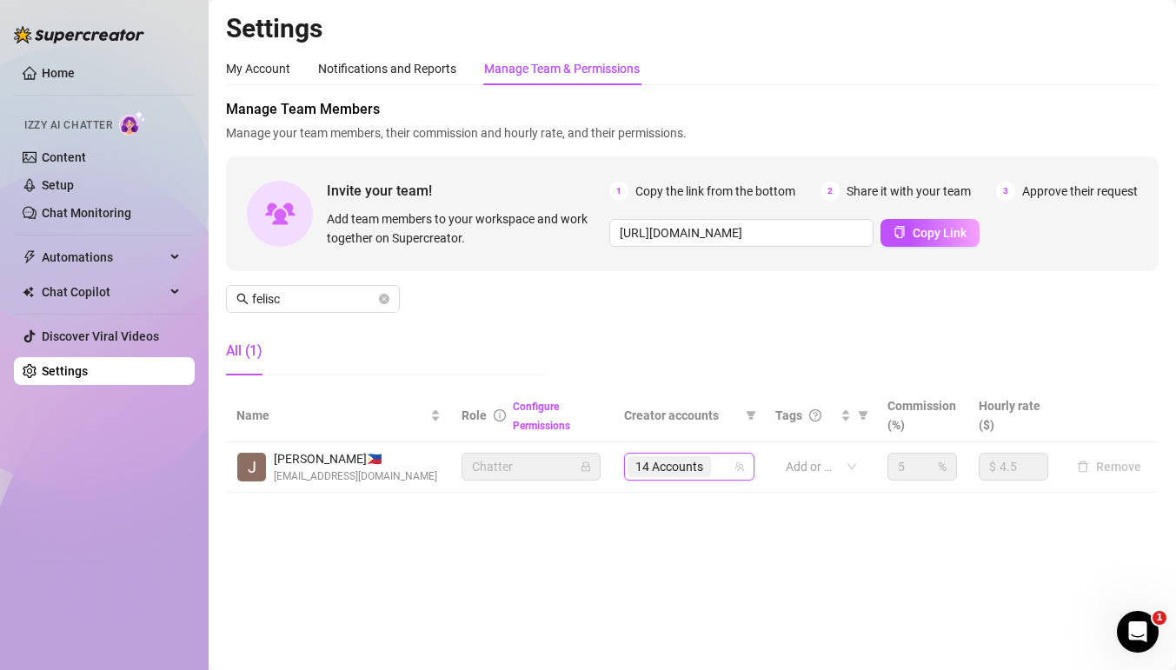
click at [725, 466] on div "14 Accounts" at bounding box center [680, 467] width 105 height 24
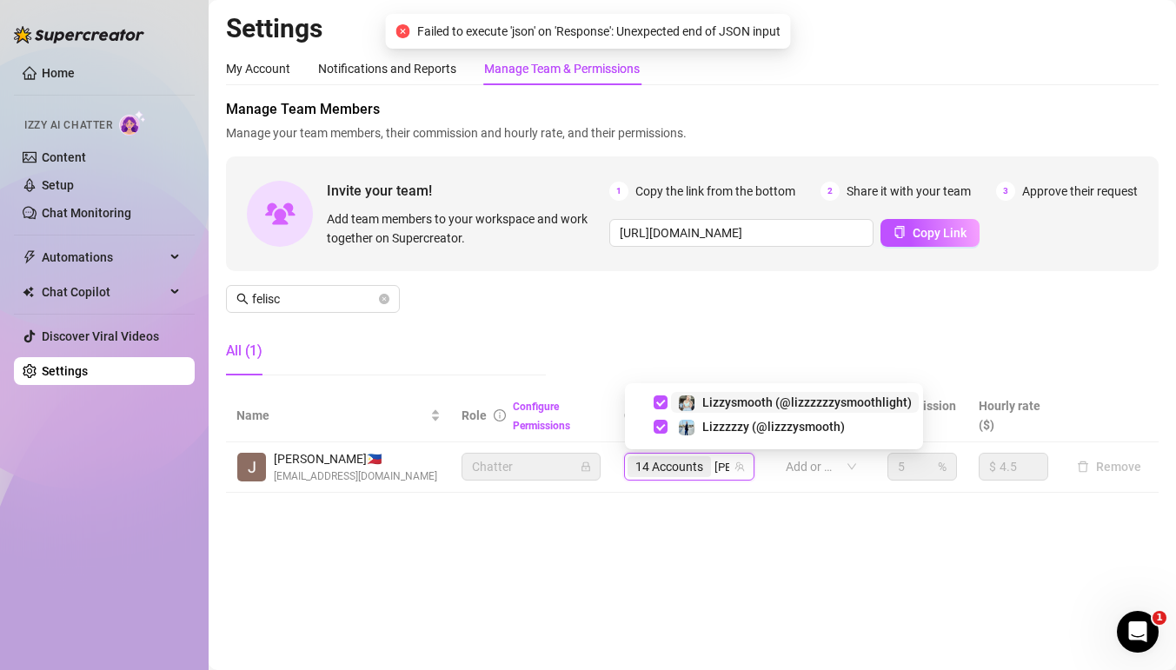
type input "lizz"
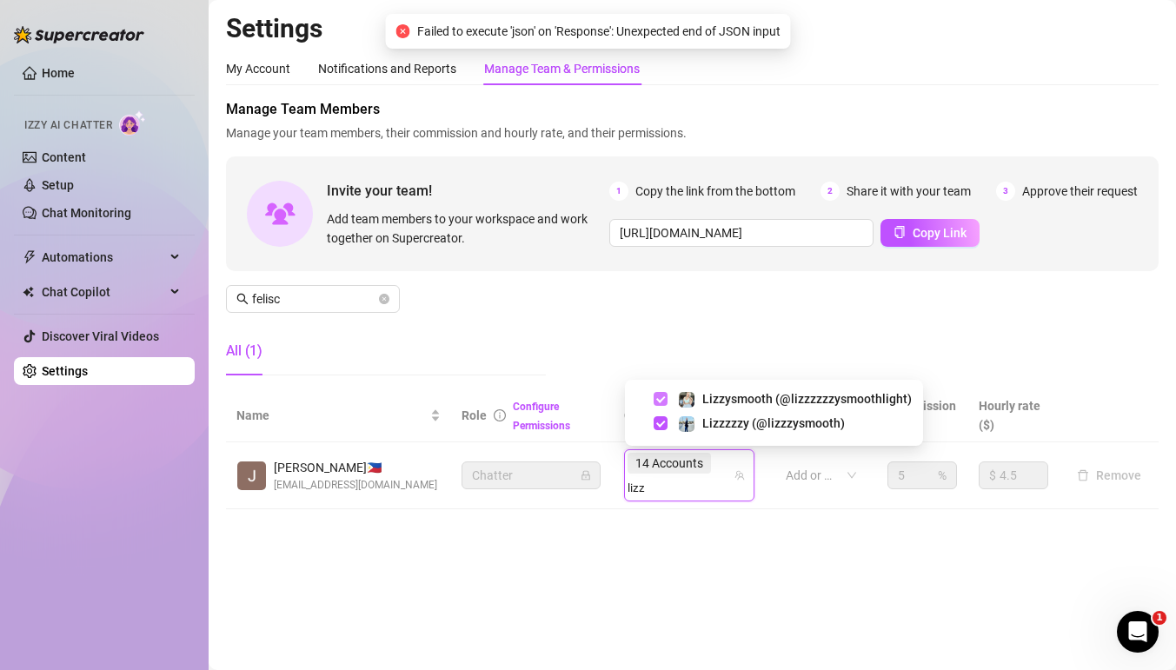
click at [662, 401] on span "Select tree node" at bounding box center [661, 399] width 14 height 14
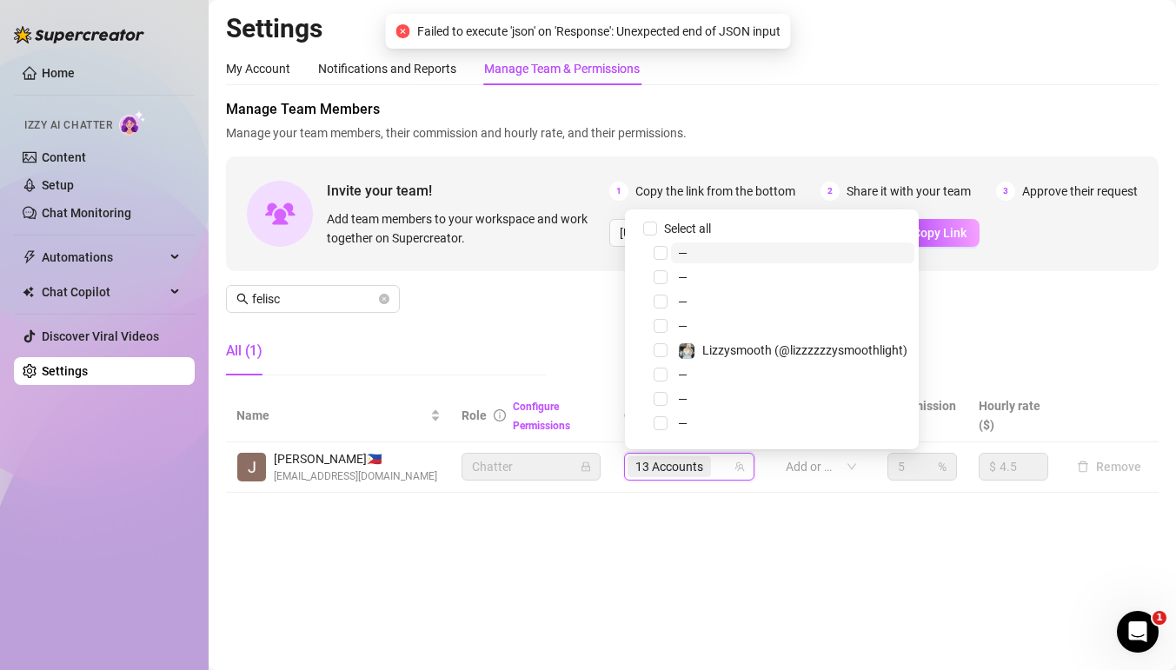
click at [729, 464] on div "13 Accounts" at bounding box center [680, 467] width 105 height 24
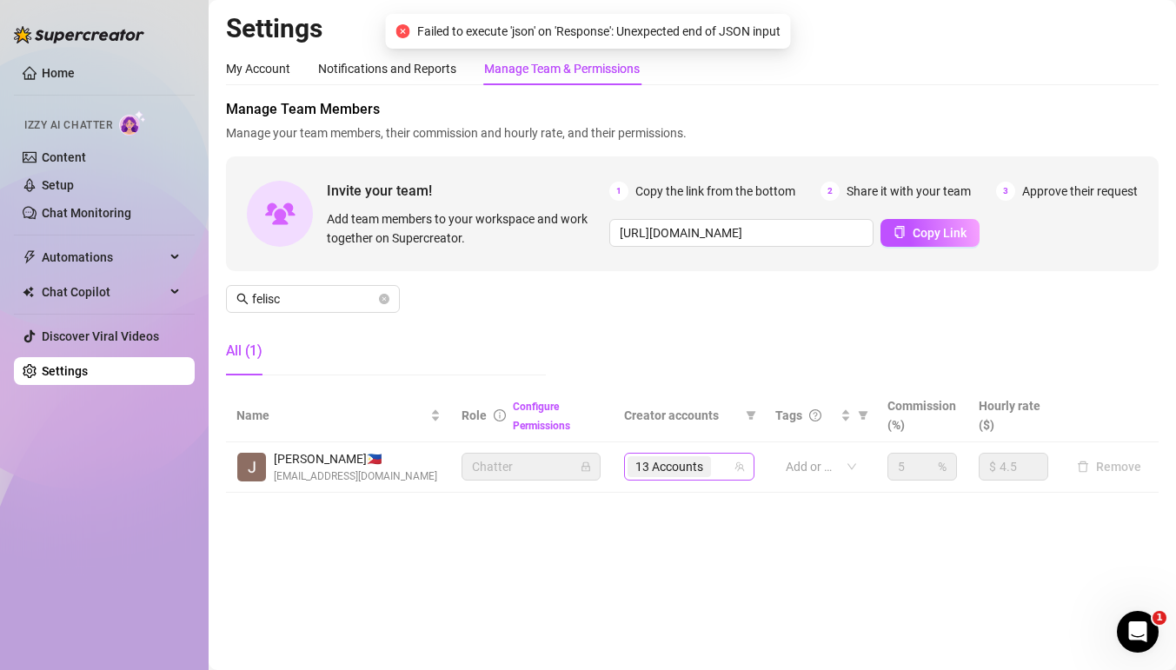
click at [729, 464] on div "13 Accounts" at bounding box center [680, 467] width 105 height 24
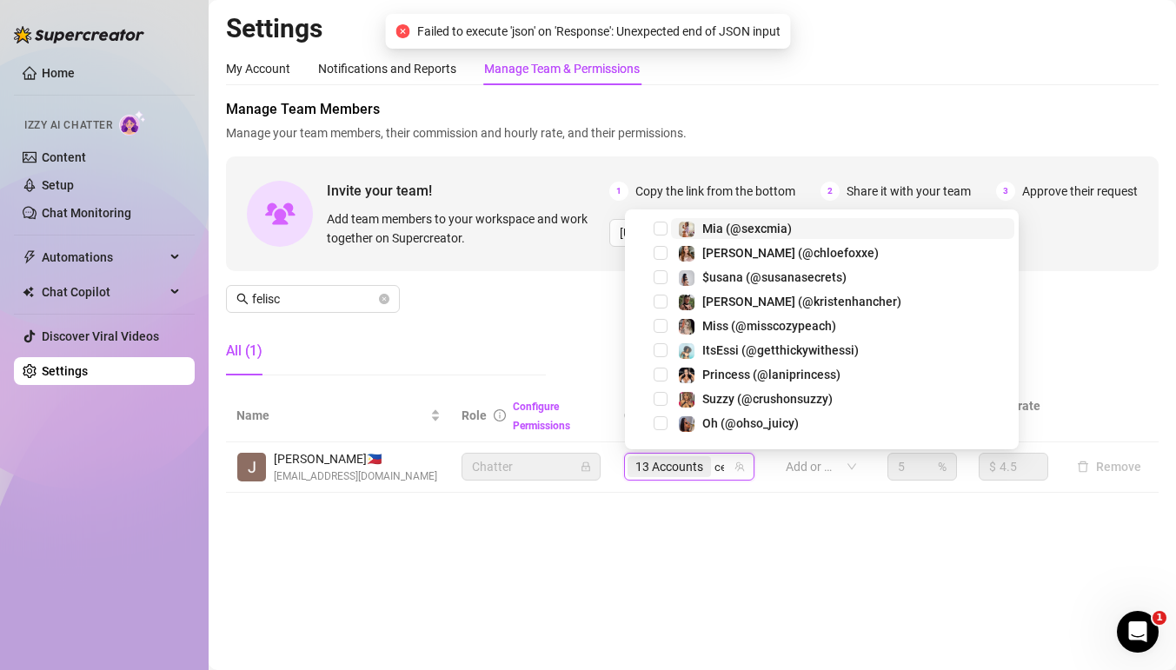
type input "cel"
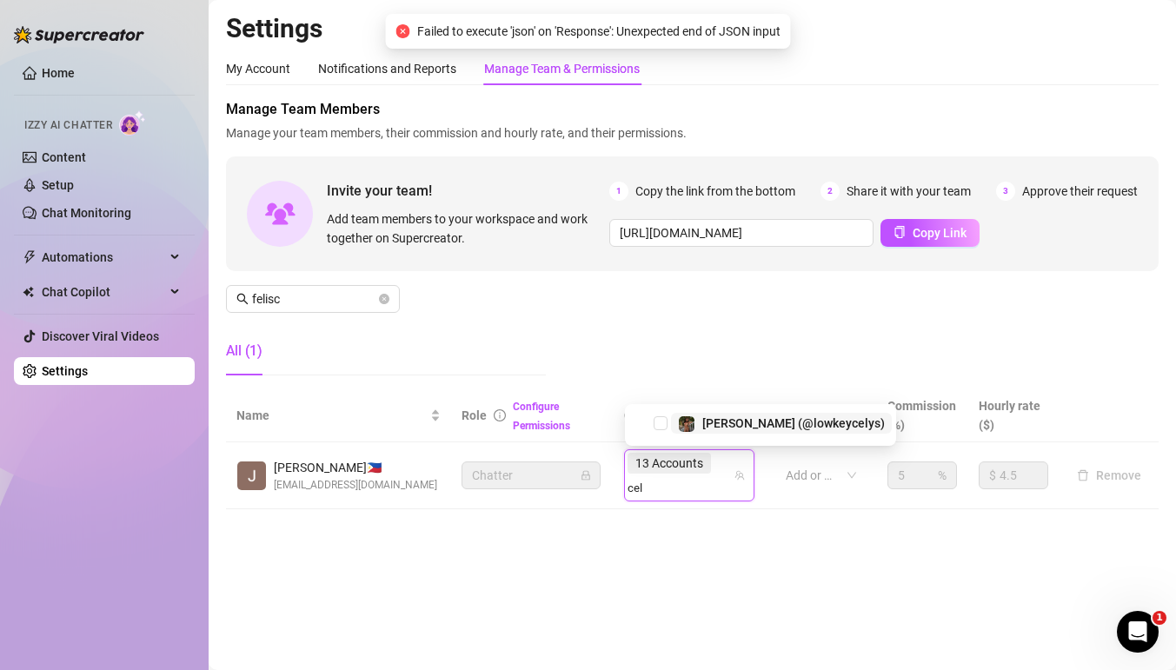
click at [715, 425] on span "[PERSON_NAME] (@lowkeycelys)" at bounding box center [793, 423] width 183 height 14
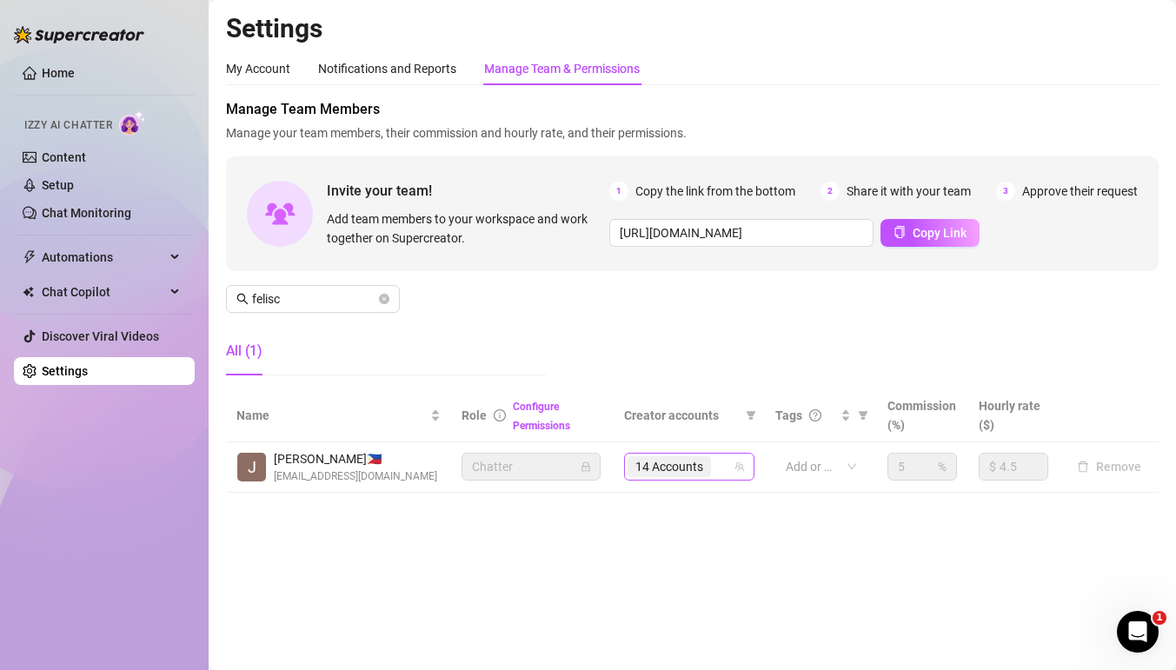
click at [718, 468] on input "search" at bounding box center [716, 466] width 3 height 21
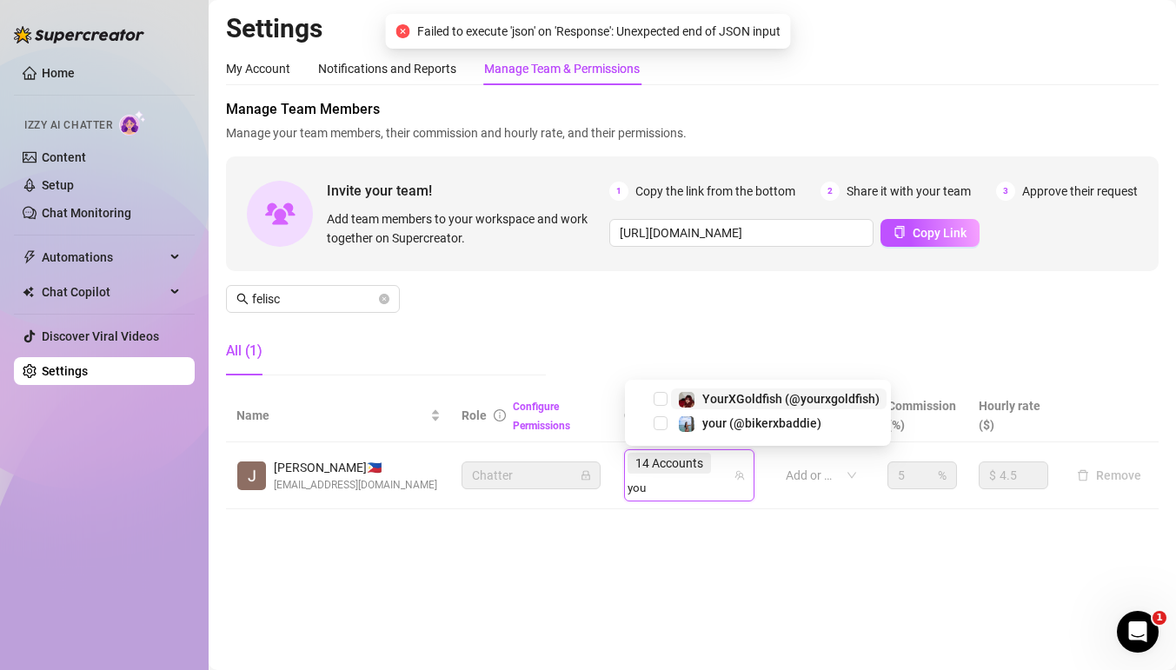
type input "your"
click at [709, 403] on span "YourXGoldfish (@yourxgoldfish)" at bounding box center [790, 399] width 177 height 14
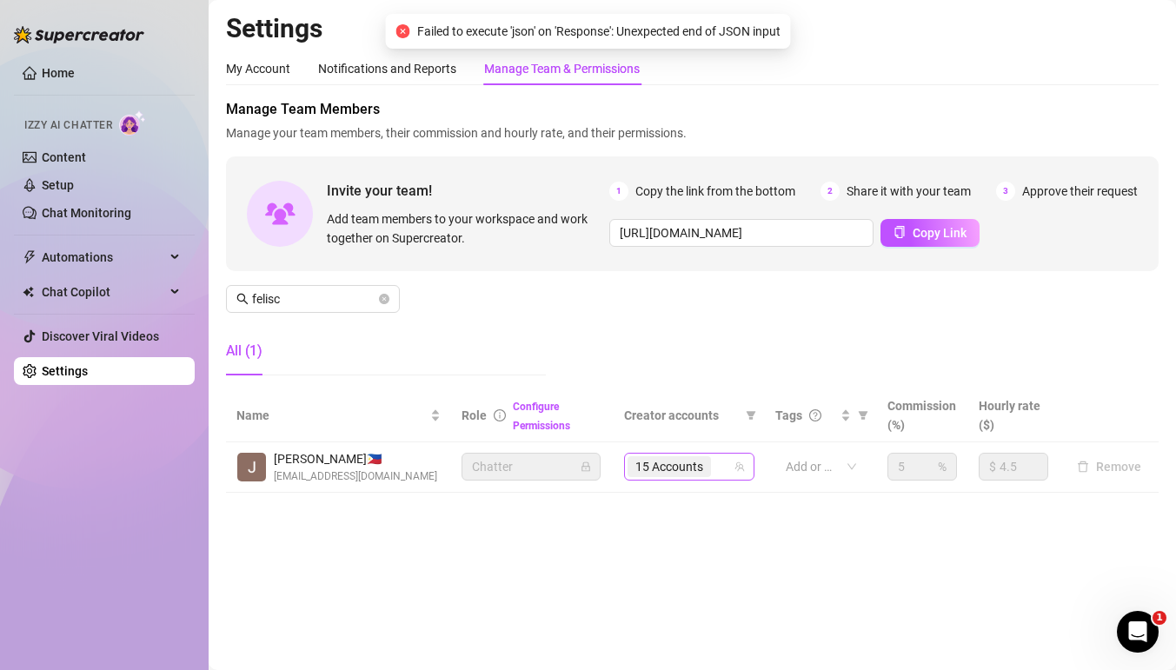
click at [727, 466] on div "15 Accounts" at bounding box center [680, 467] width 105 height 24
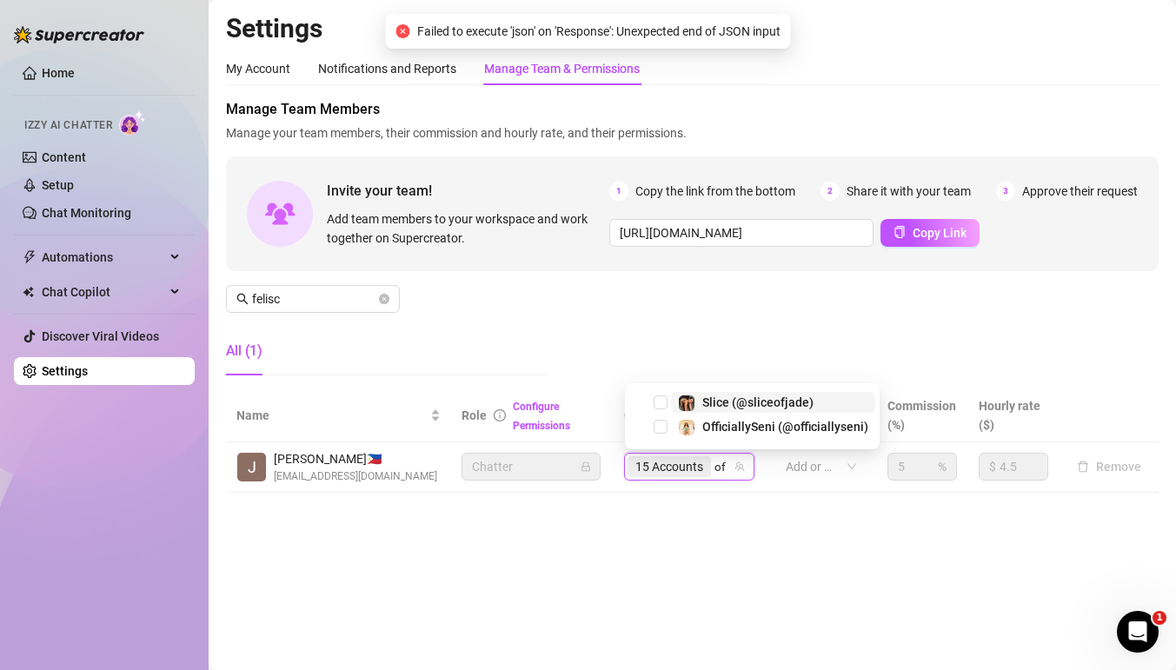
type input "off"
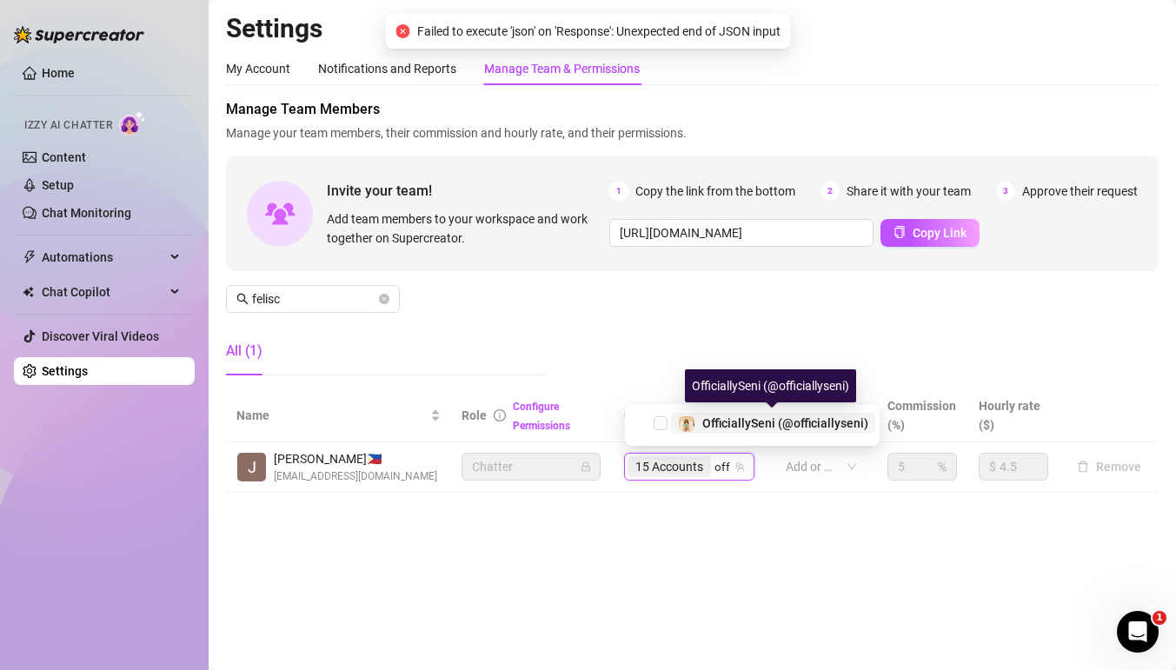
click at [699, 417] on div "OfficiallySeni (@officiallyseni)" at bounding box center [773, 423] width 190 height 21
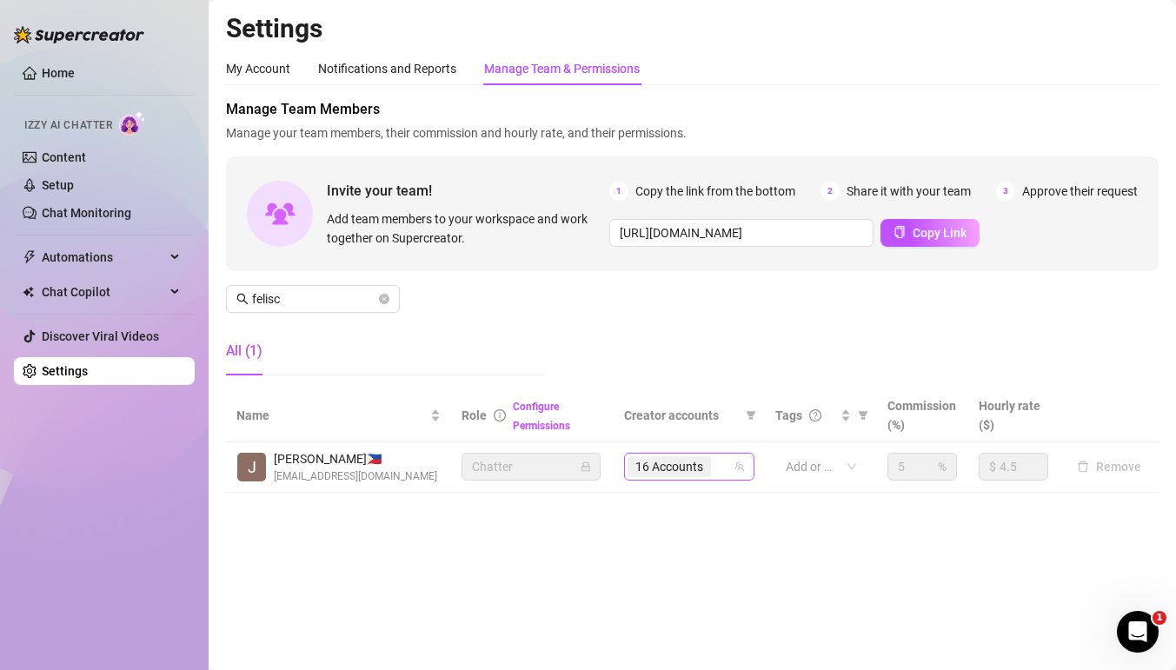
click at [730, 464] on div "16 Accounts" at bounding box center [680, 467] width 105 height 24
